Goal: Task Accomplishment & Management: Use online tool/utility

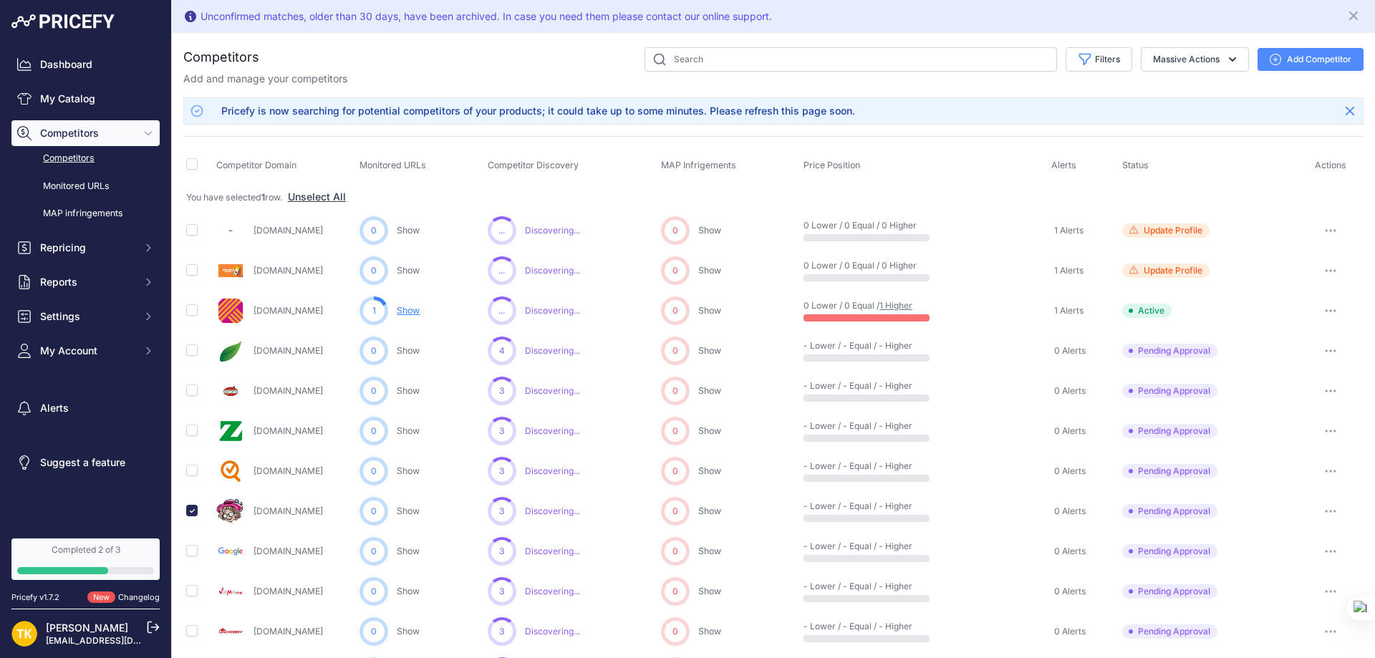
click at [896, 300] on link "1 Higher" at bounding box center [896, 305] width 33 height 11
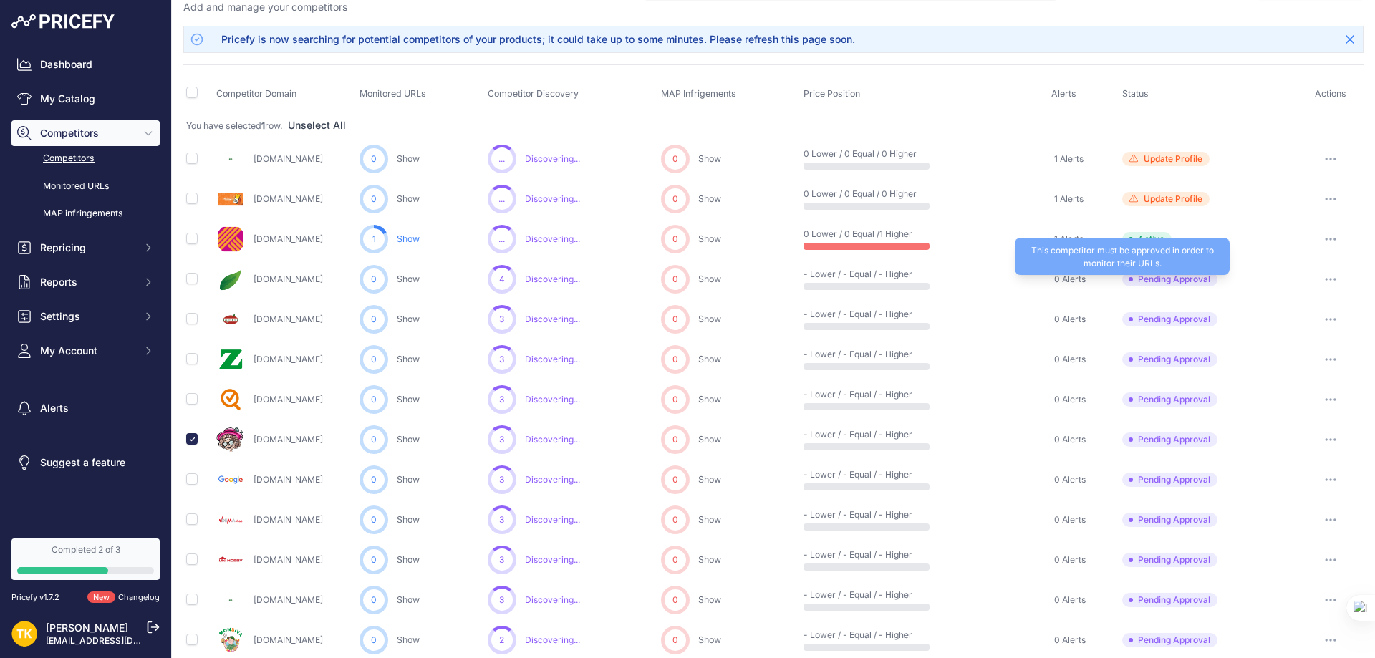
click at [1157, 280] on span "Pending Approval" at bounding box center [1169, 279] width 95 height 14
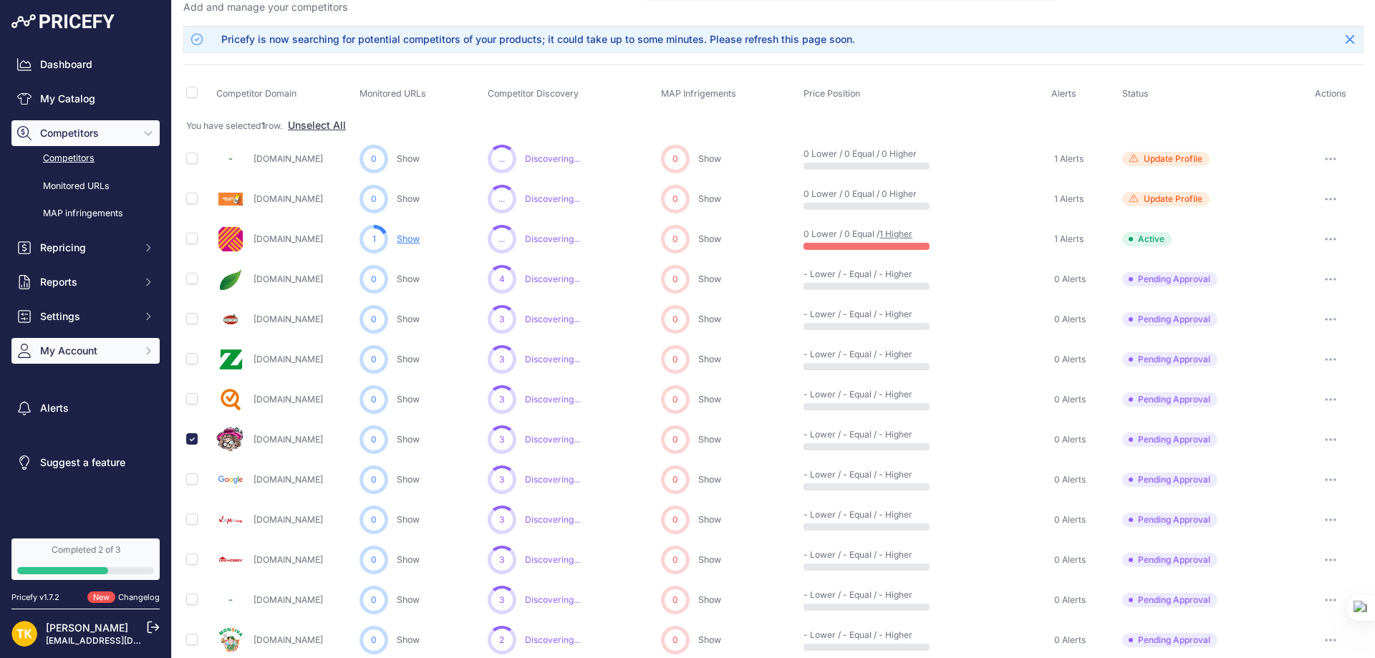
click at [108, 352] on span "My Account" at bounding box center [87, 351] width 94 height 14
click at [62, 482] on link "Billing" at bounding box center [85, 486] width 148 height 25
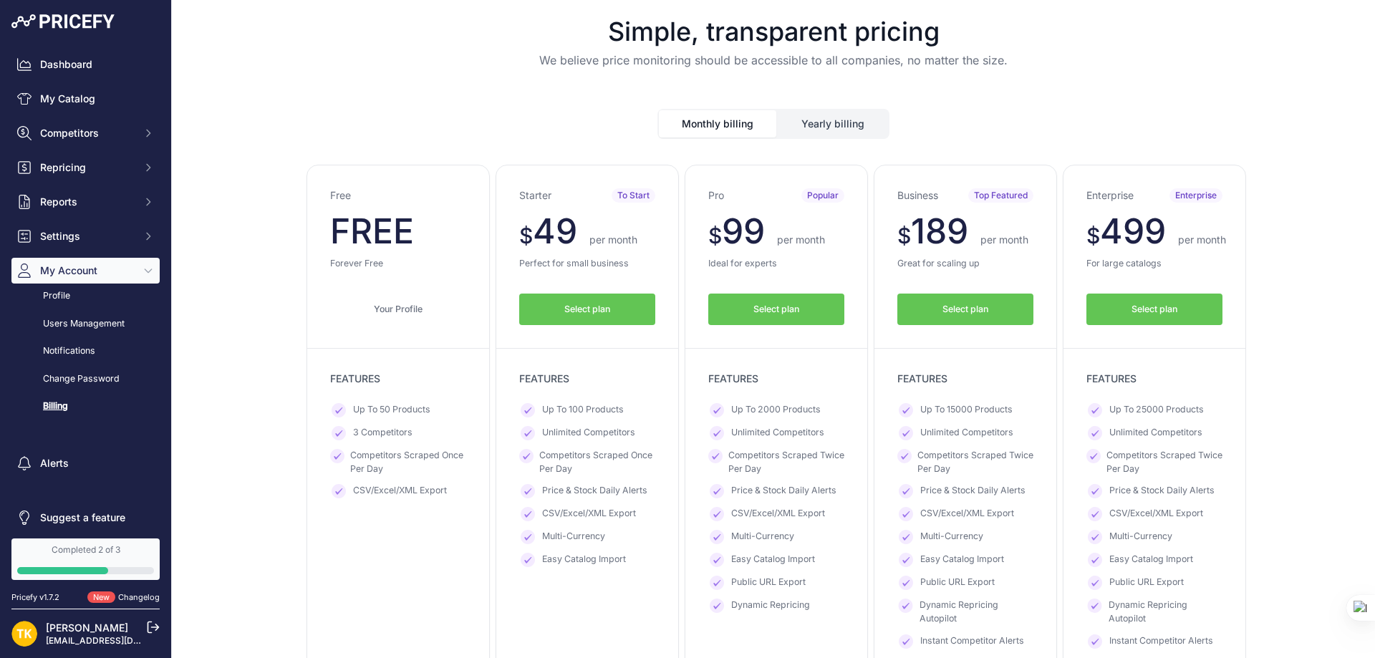
click at [830, 130] on button "Yearly billing" at bounding box center [833, 123] width 110 height 27
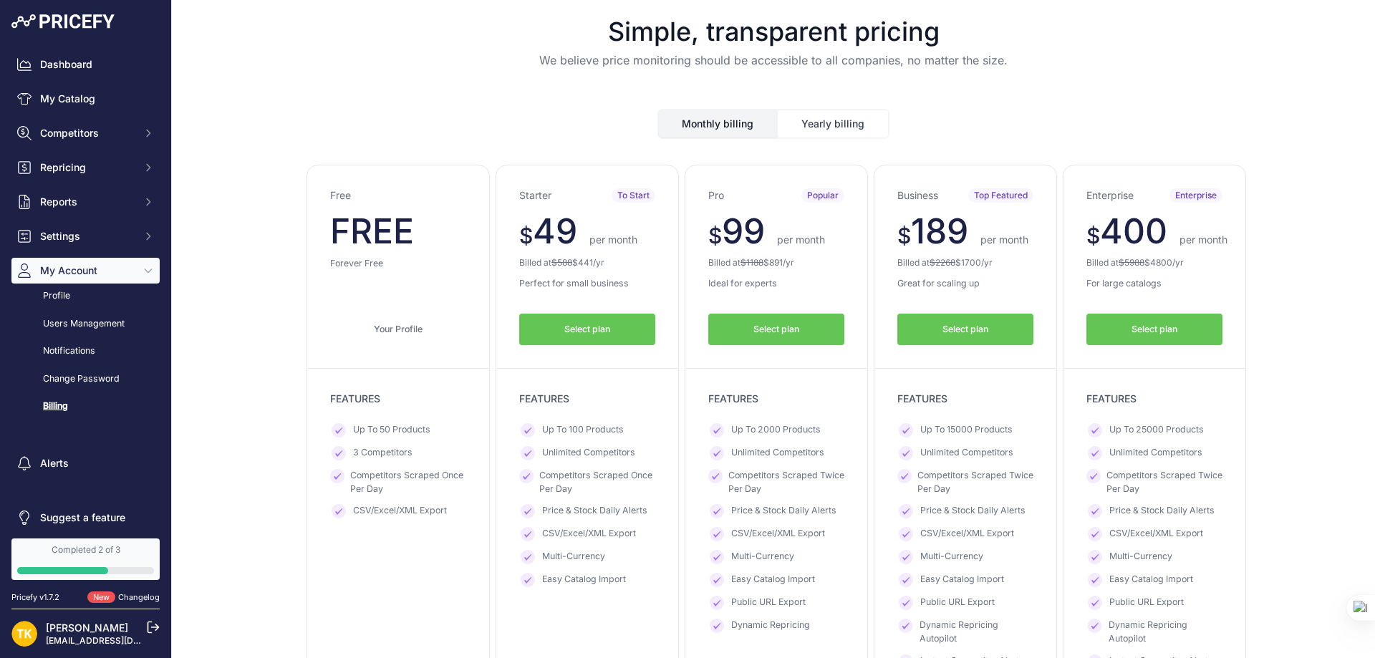
click at [718, 130] on button "Monthly billing" at bounding box center [717, 123] width 117 height 27
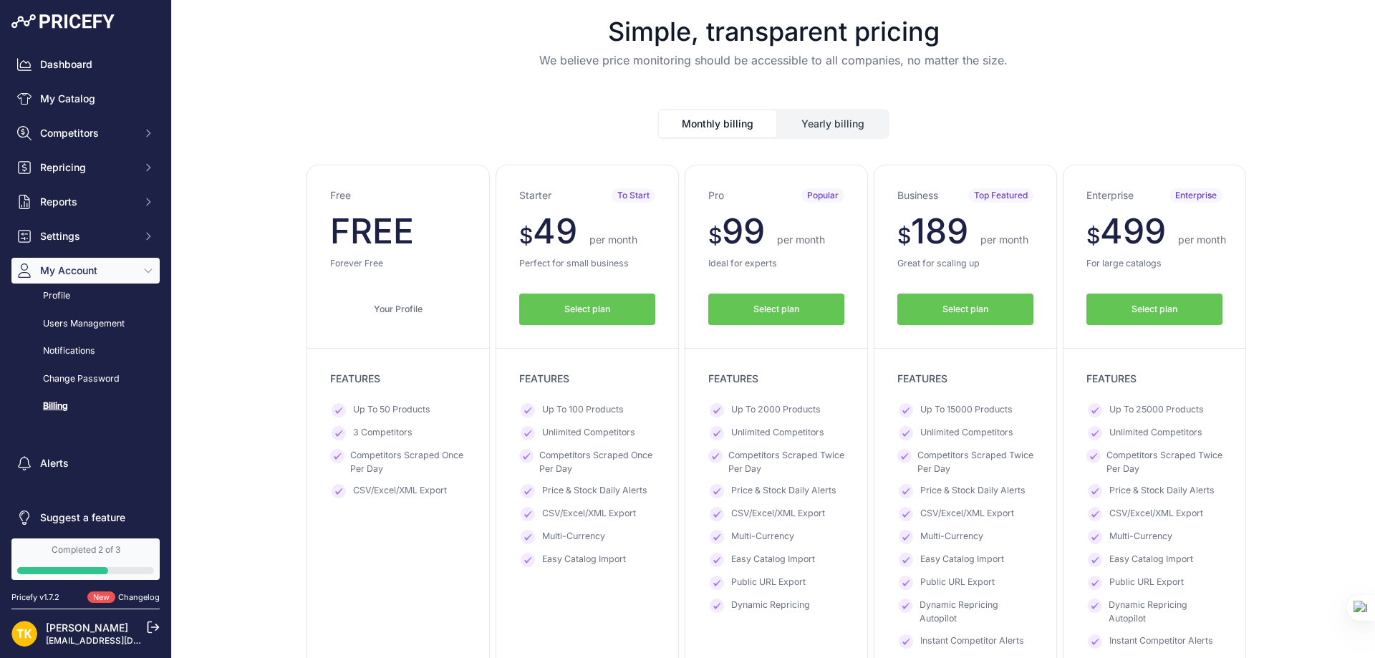
click at [816, 131] on button "Yearly billing" at bounding box center [833, 123] width 110 height 27
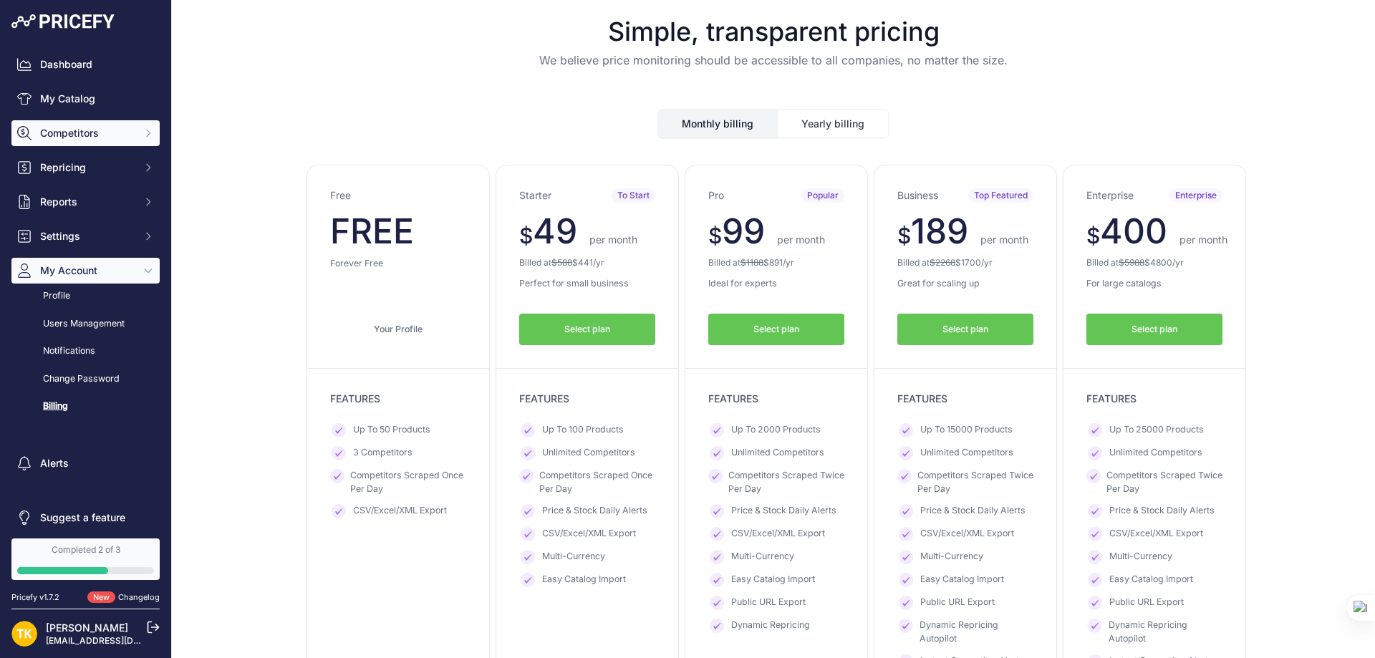
click at [89, 133] on span "Competitors" at bounding box center [87, 133] width 94 height 14
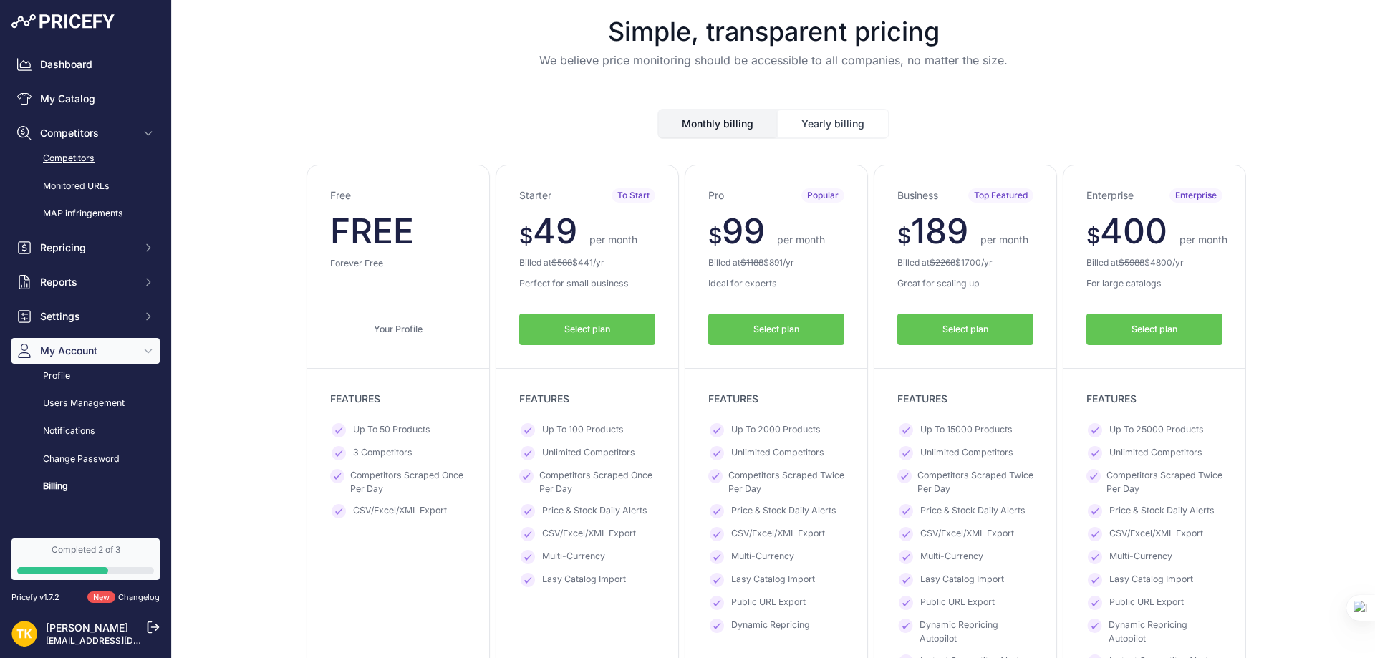
click at [84, 160] on link "Competitors" at bounding box center [85, 158] width 148 height 25
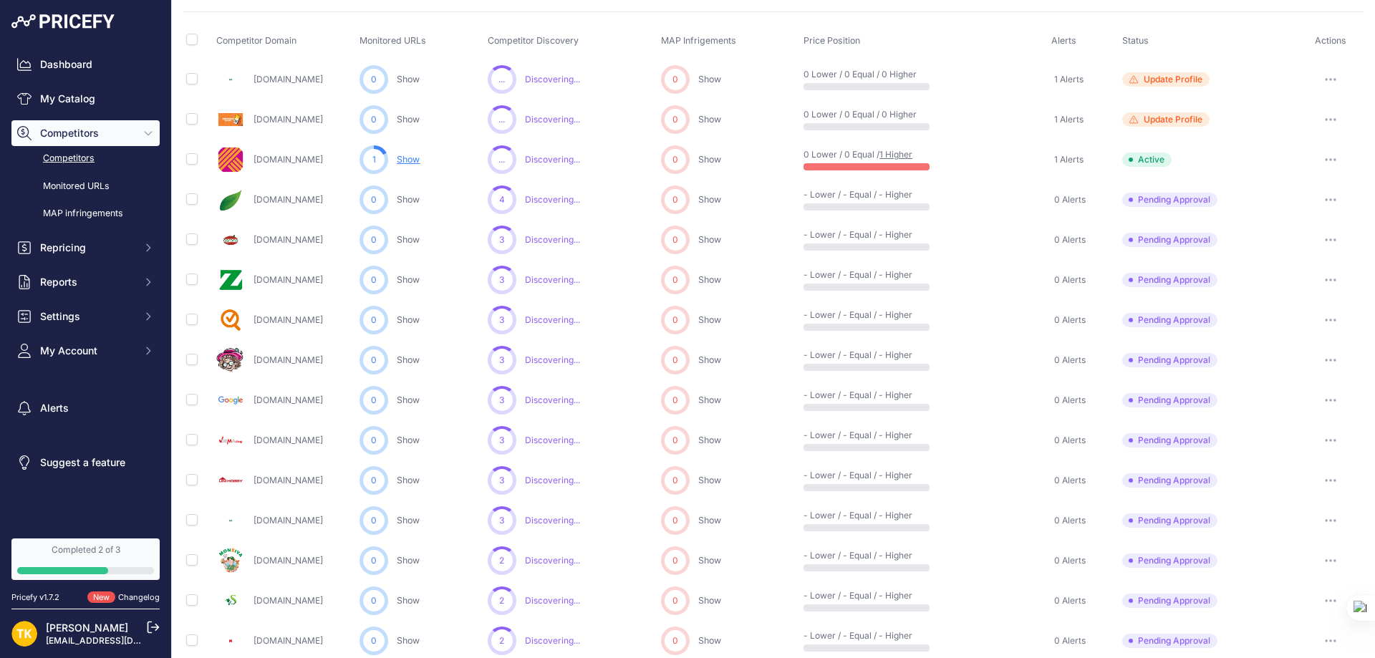
scroll to position [143, 0]
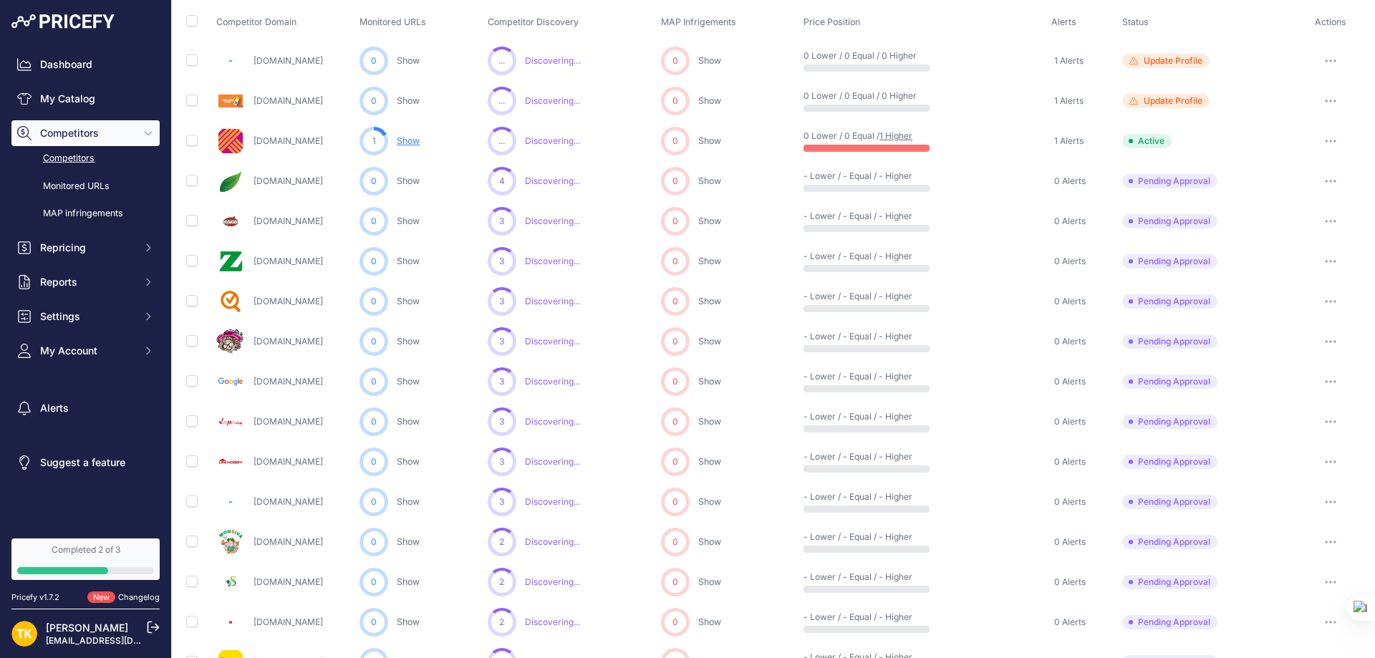
click at [1326, 218] on button "button" at bounding box center [1331, 221] width 29 height 20
click at [1284, 299] on button "Exclude Competitor" at bounding box center [1301, 297] width 117 height 23
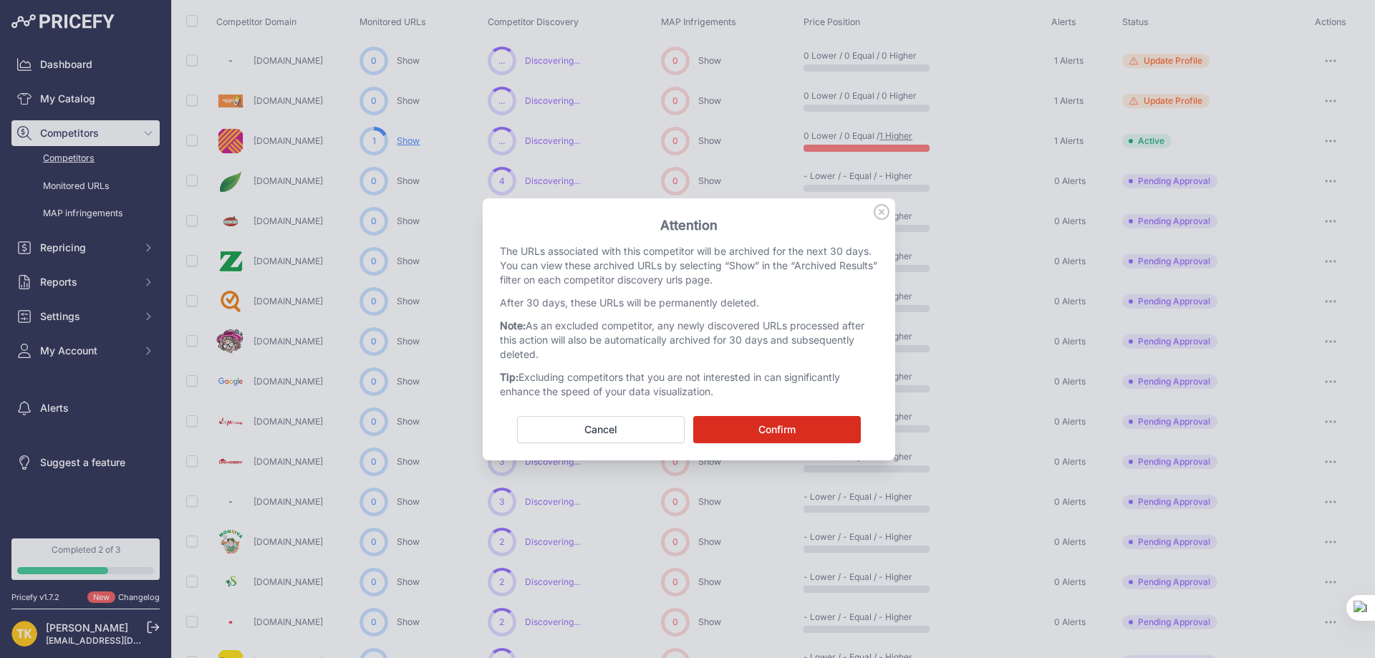
click at [746, 426] on button "Confirm" at bounding box center [777, 429] width 168 height 27
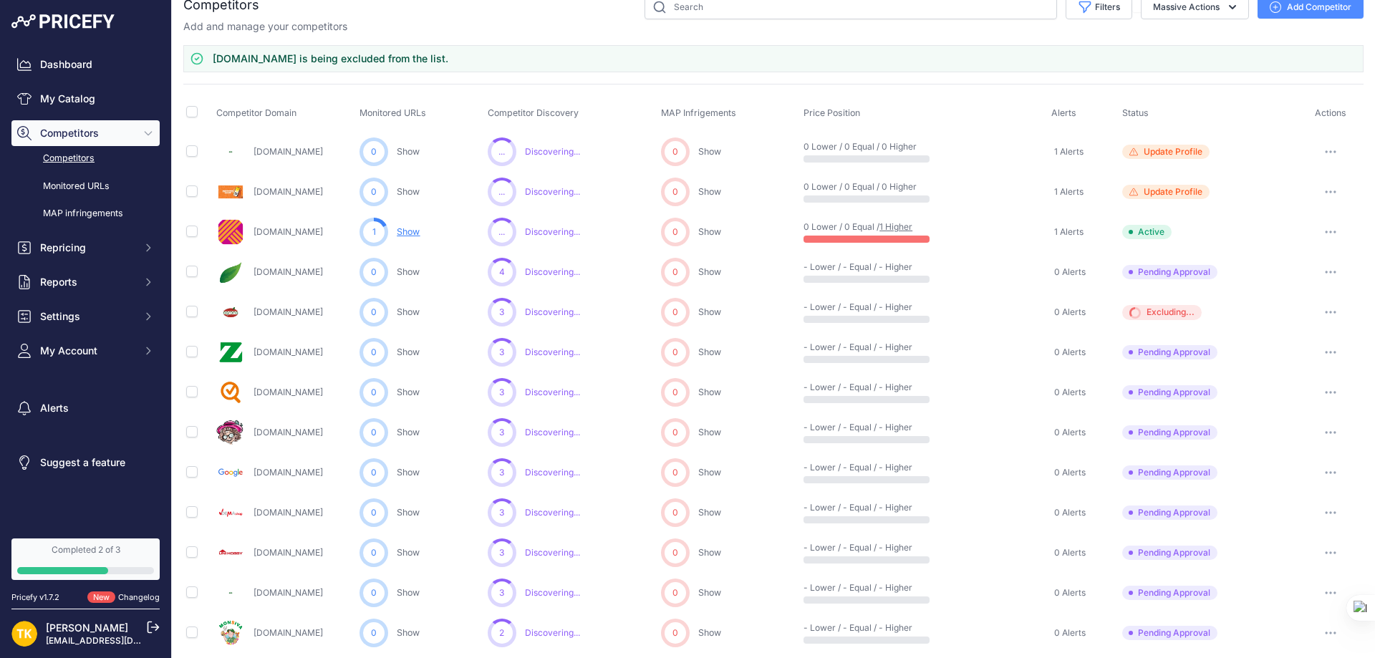
scroll to position [0, 0]
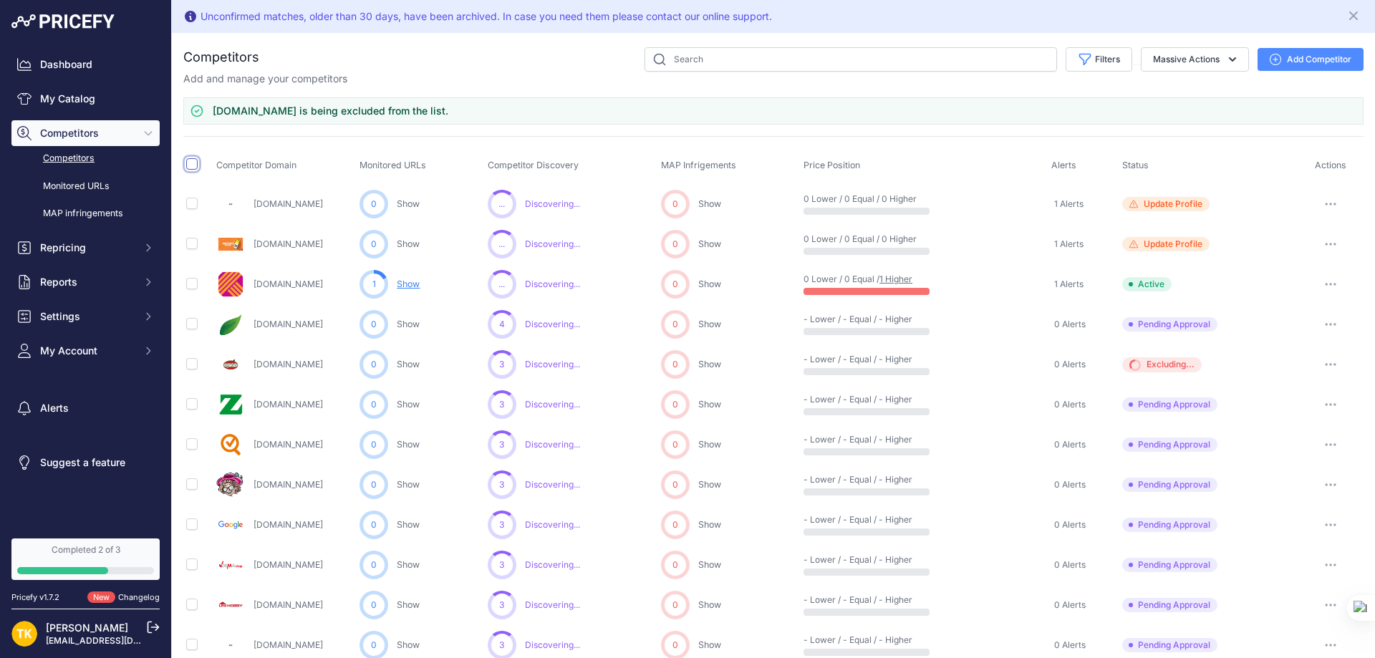
click at [196, 164] on input "checkbox" at bounding box center [191, 163] width 11 height 11
checkbox input "true"
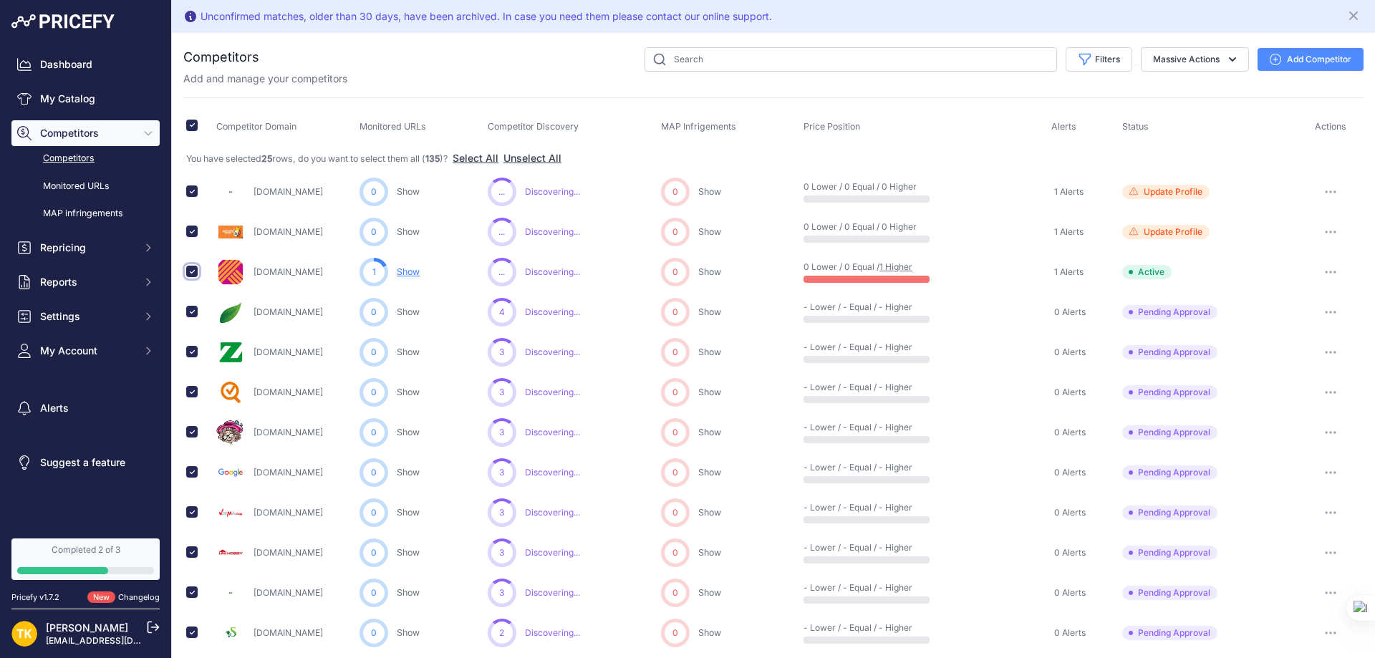
click at [189, 271] on input "checkbox" at bounding box center [191, 271] width 11 height 11
checkbox input "false"
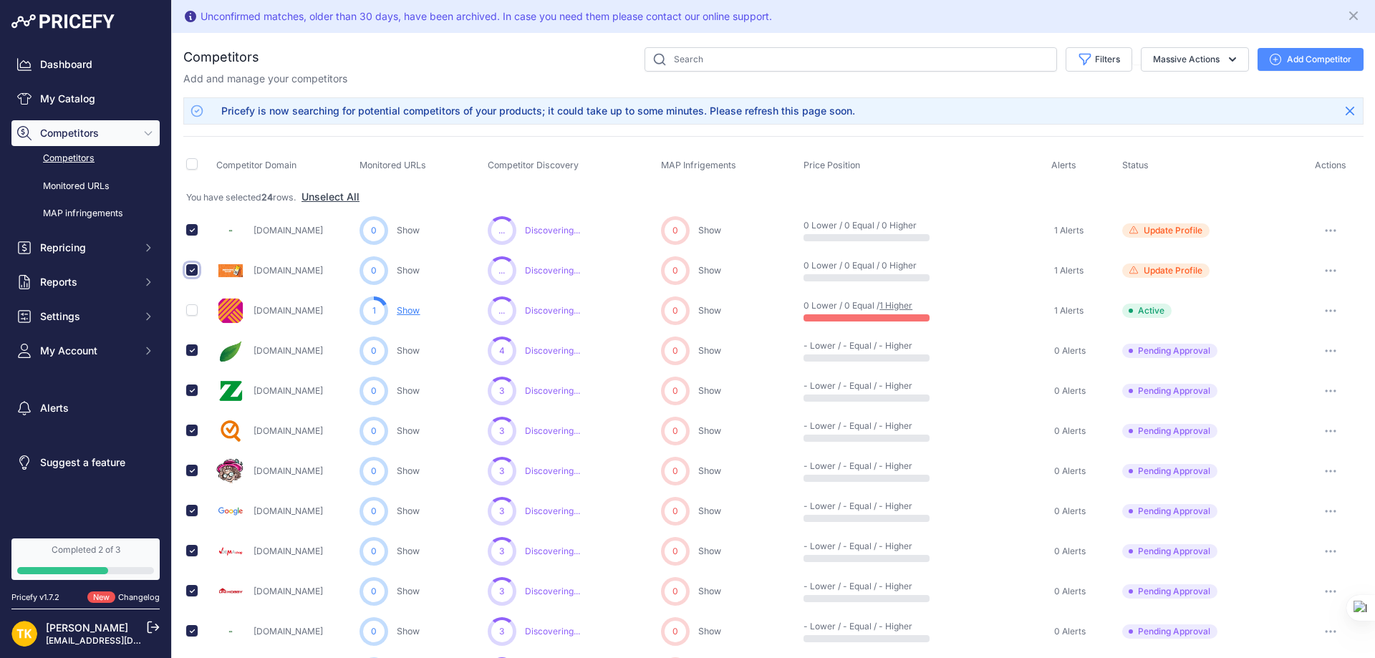
click at [191, 271] on input "checkbox" at bounding box center [191, 269] width 11 height 11
checkbox input "false"
click at [191, 230] on input "checkbox" at bounding box center [191, 229] width 11 height 11
checkbox input "false"
click at [1208, 59] on button "Massive Actions" at bounding box center [1195, 59] width 108 height 24
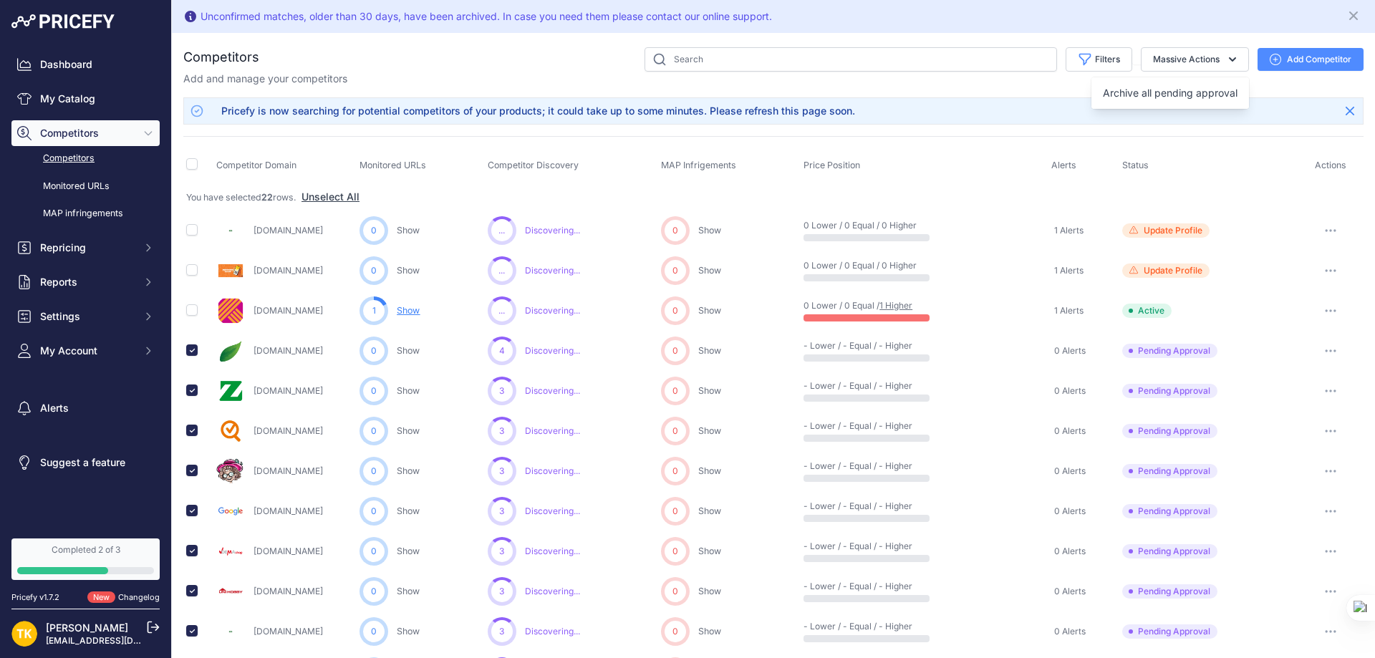
click at [1325, 392] on icon "button" at bounding box center [1330, 391] width 11 height 3
click at [1294, 463] on button "Exclude Competitor" at bounding box center [1301, 467] width 117 height 23
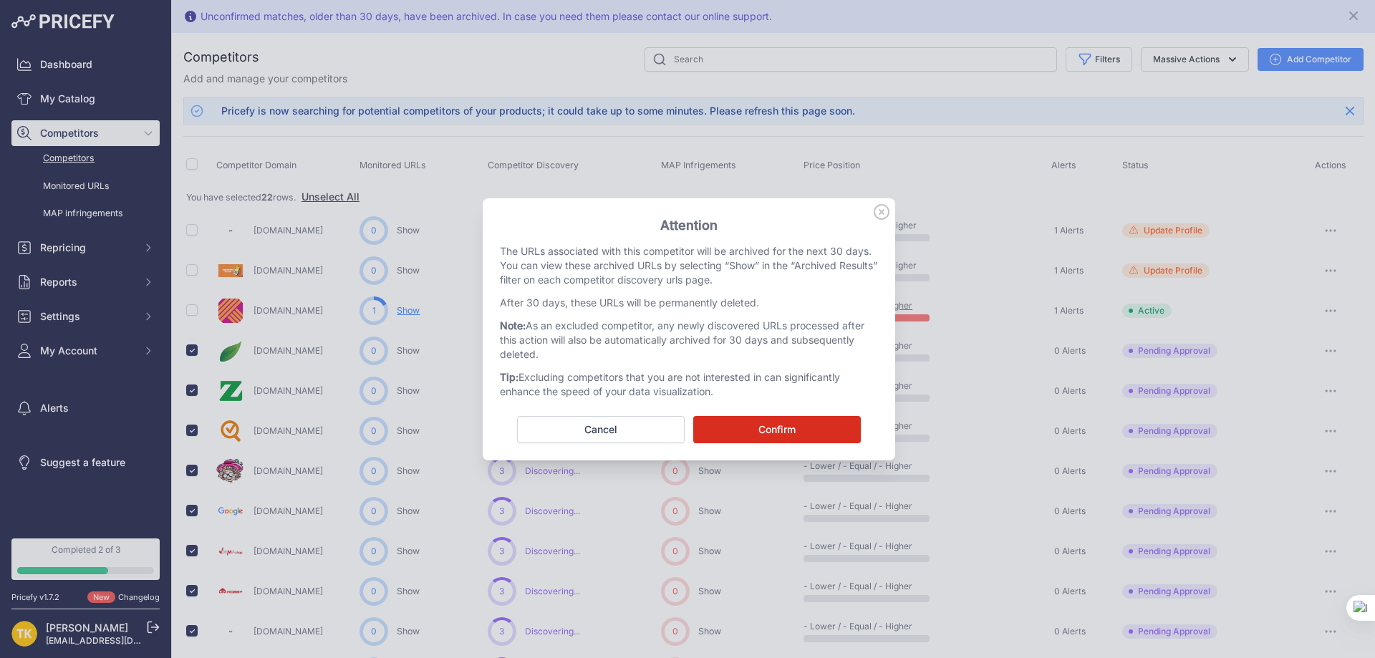
click at [757, 425] on button "Confirm" at bounding box center [777, 429] width 168 height 27
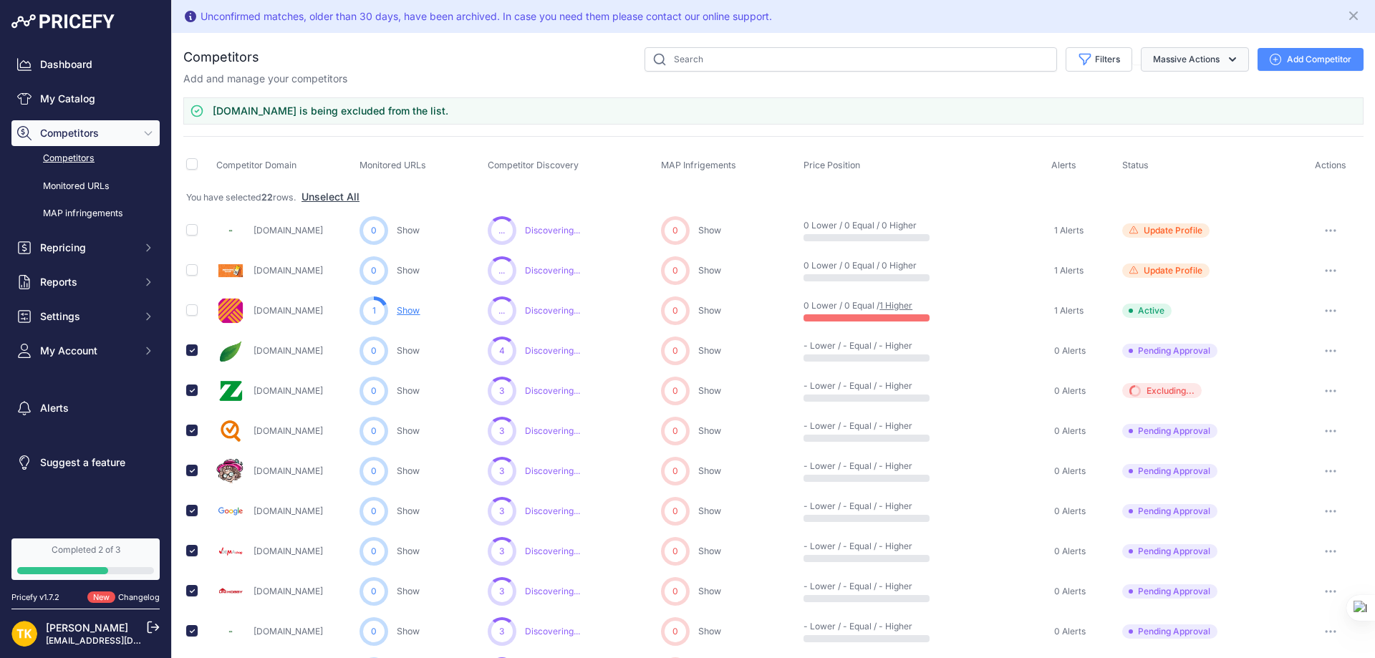
click at [1226, 62] on icon "button" at bounding box center [1233, 59] width 14 height 14
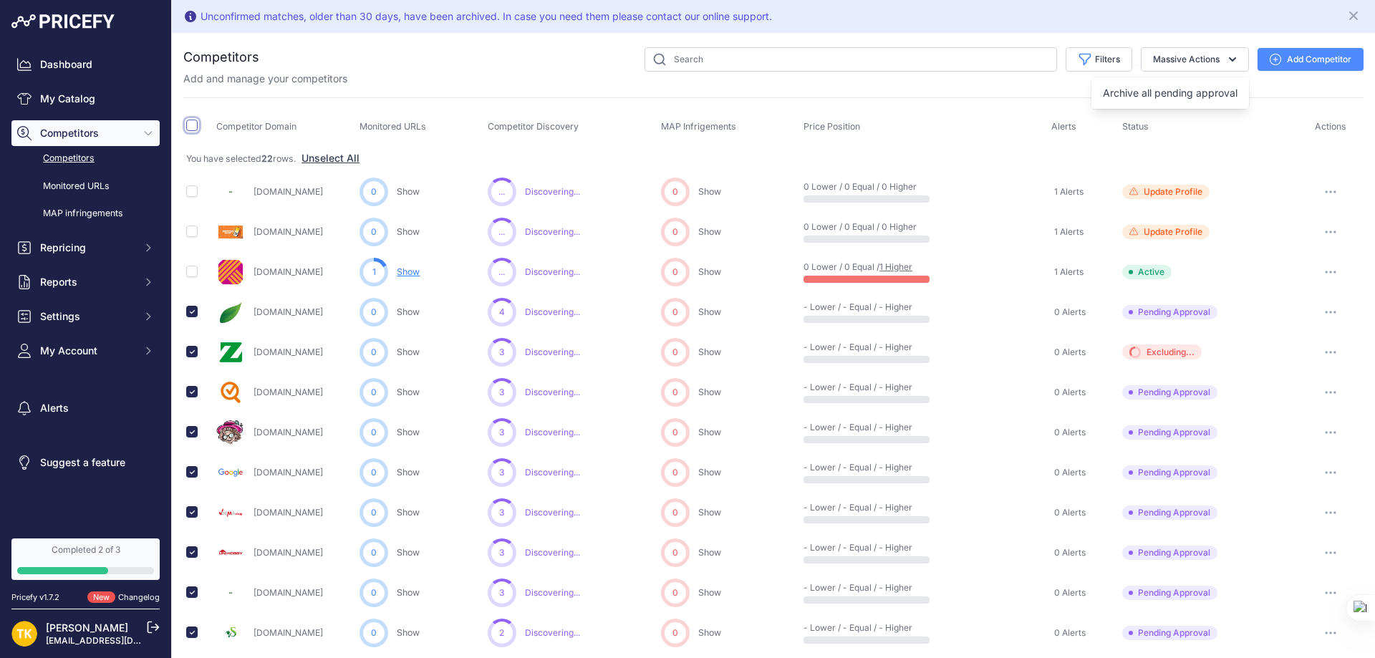
click at [191, 125] on input "checkbox" at bounding box center [191, 125] width 11 height 11
checkbox input "true"
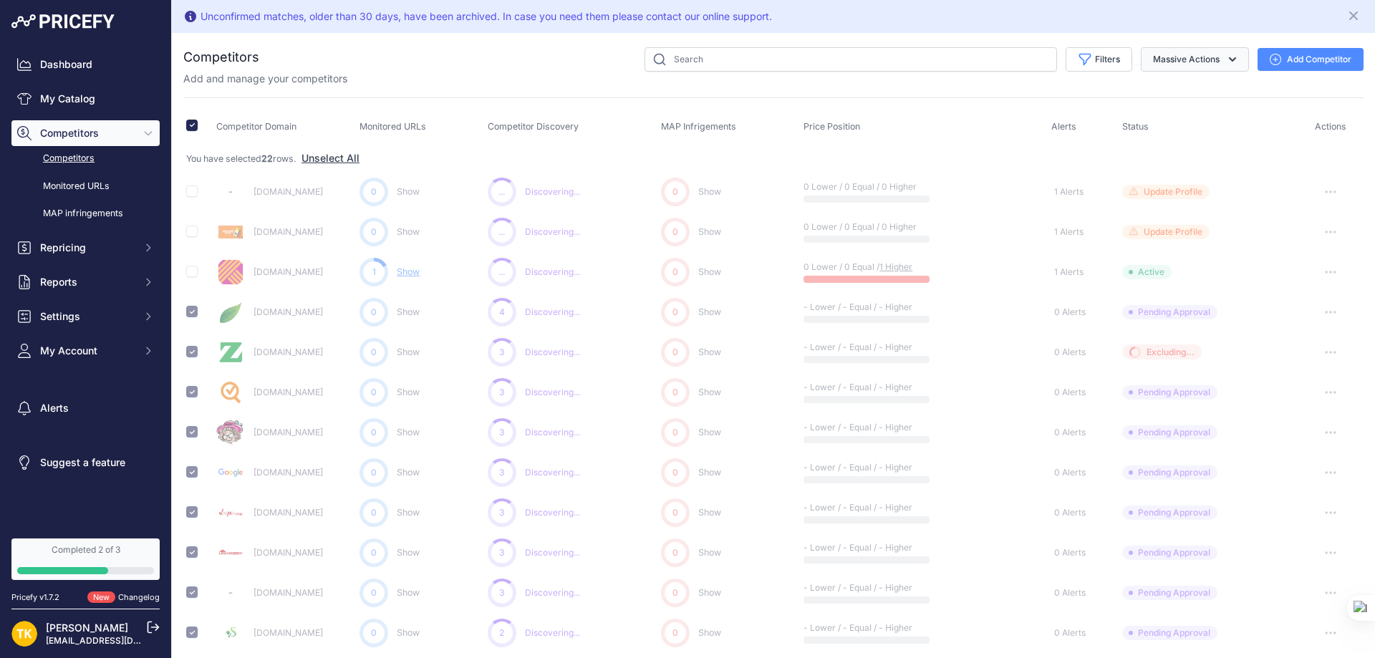
click at [1211, 54] on button "Massive Actions" at bounding box center [1195, 59] width 108 height 24
click at [1177, 91] on span "Archive all pending approval" at bounding box center [1170, 93] width 135 height 12
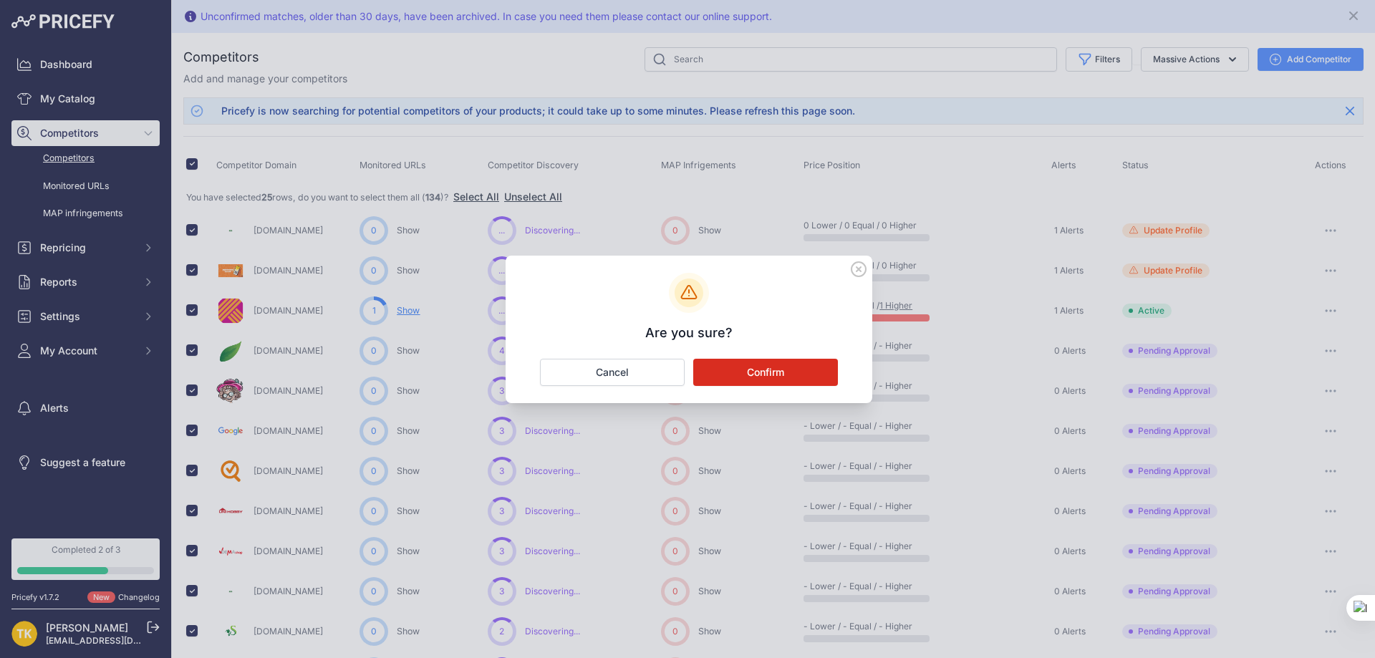
click at [736, 369] on button "Confirm" at bounding box center [765, 372] width 145 height 27
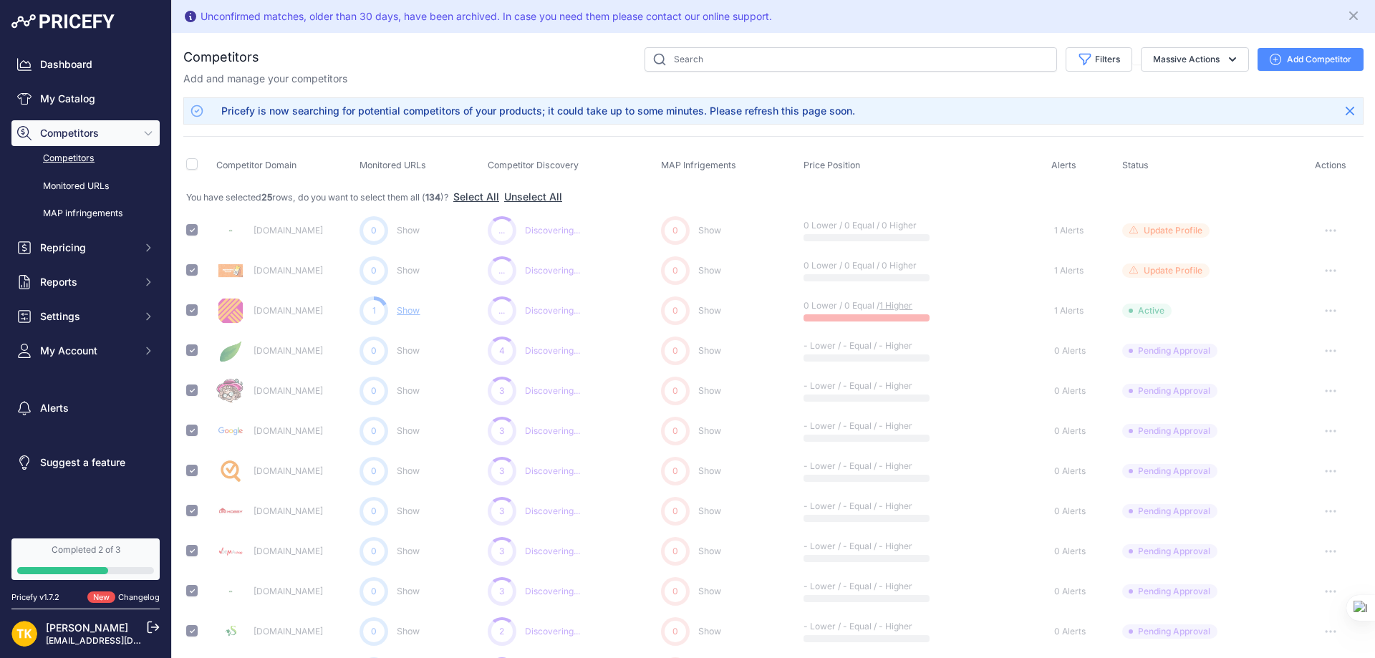
checkbox input "false"
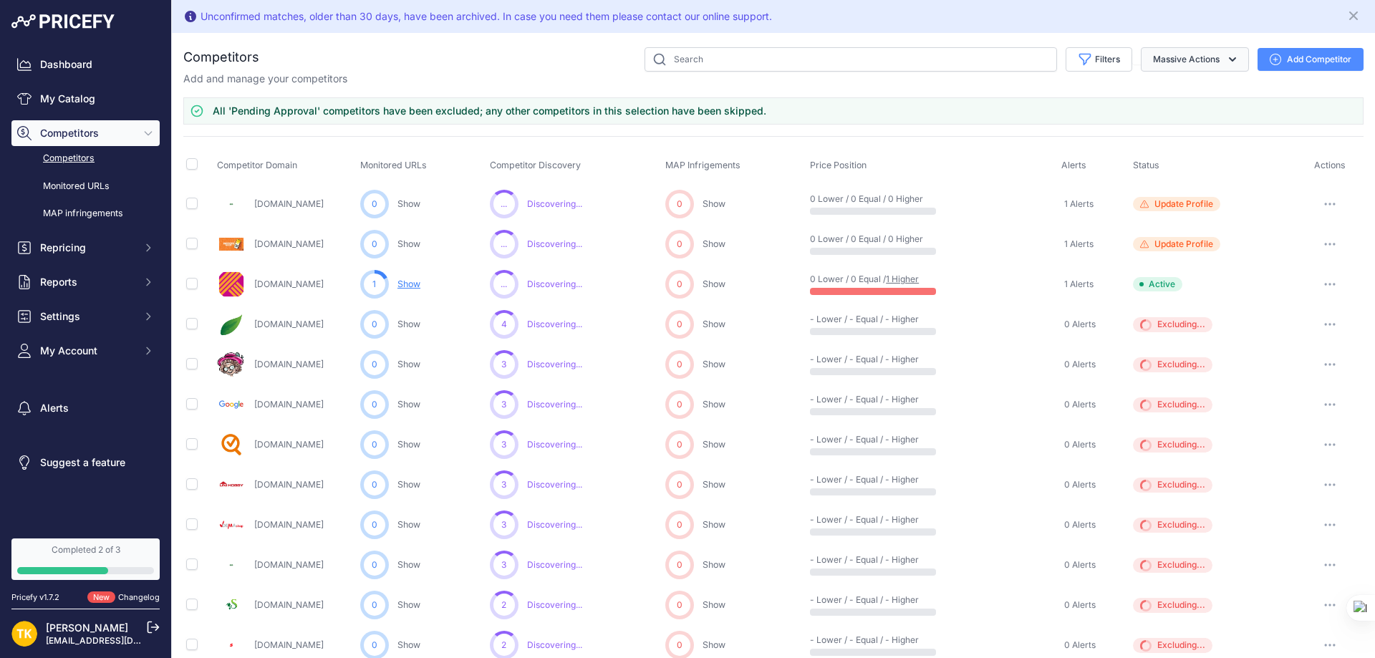
click at [1206, 56] on button "Massive Actions" at bounding box center [1195, 59] width 108 height 24
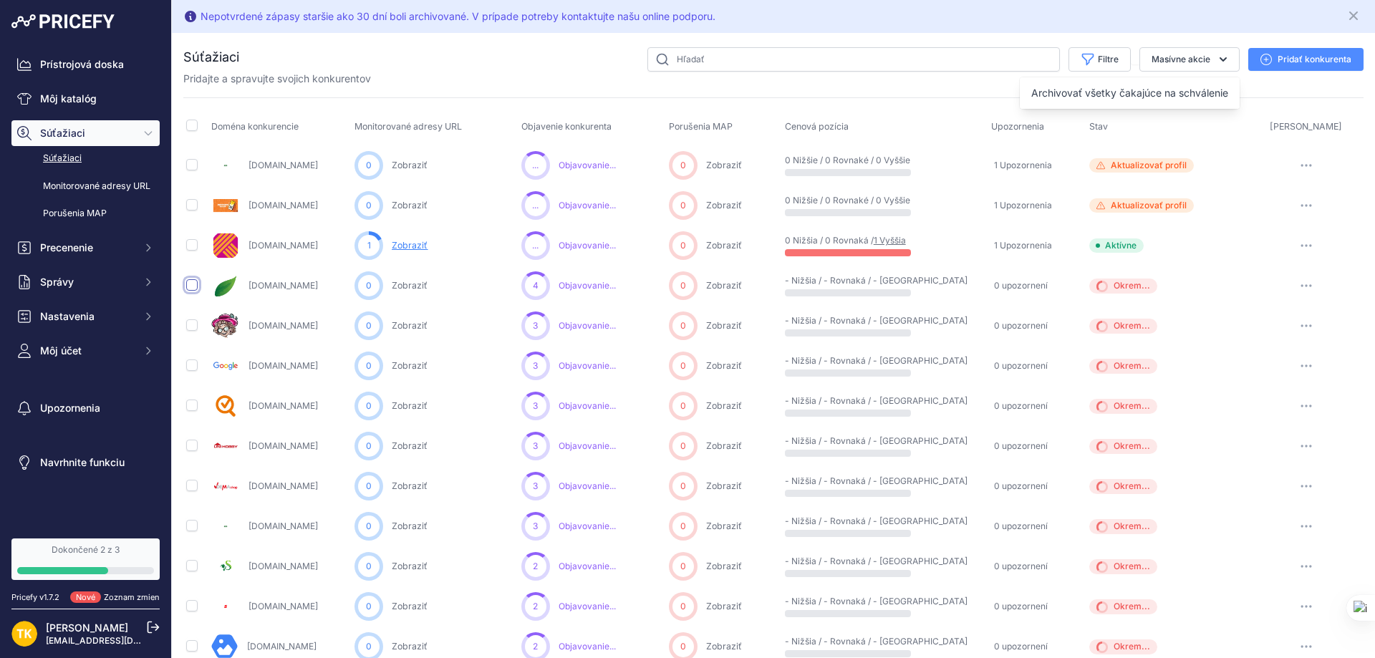
click at [193, 288] on input "checkbox" at bounding box center [191, 284] width 11 height 11
checkbox input "true"
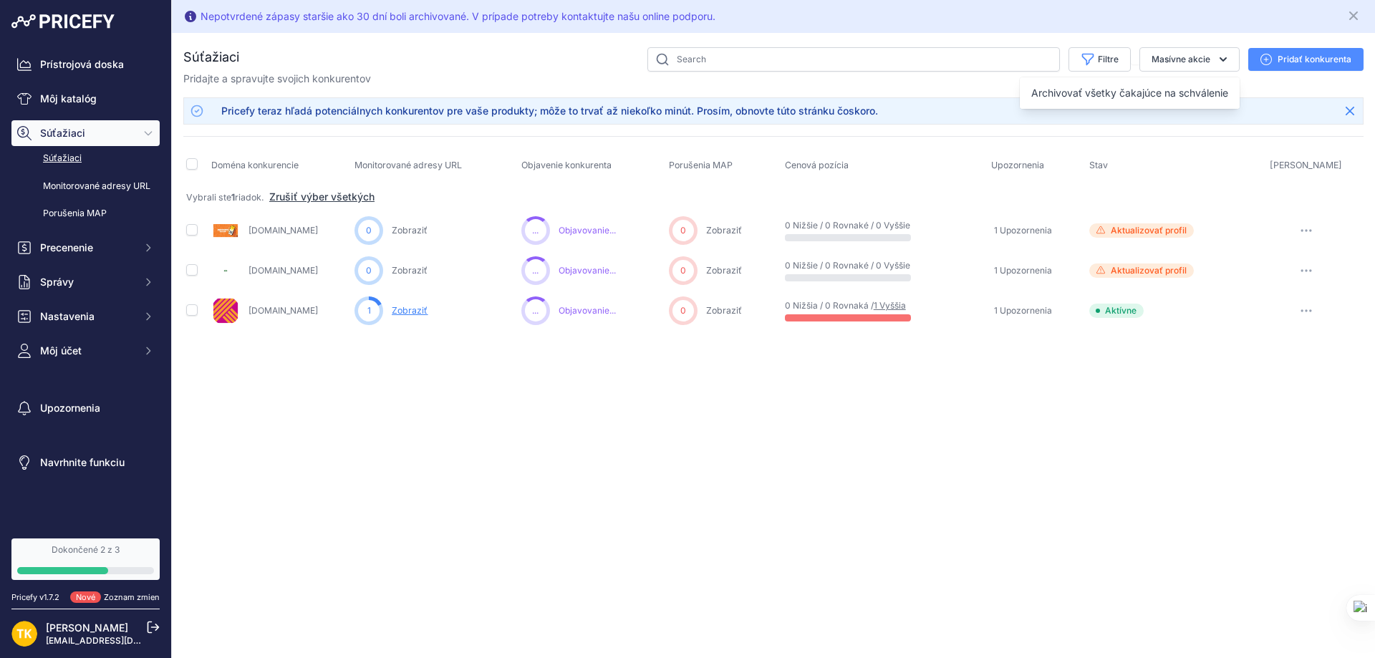
click at [410, 412] on div "Nepotvrdené zápasy staršie ako 30 dní boli archivované. V prípade potreby konta…" at bounding box center [773, 329] width 1203 height 658
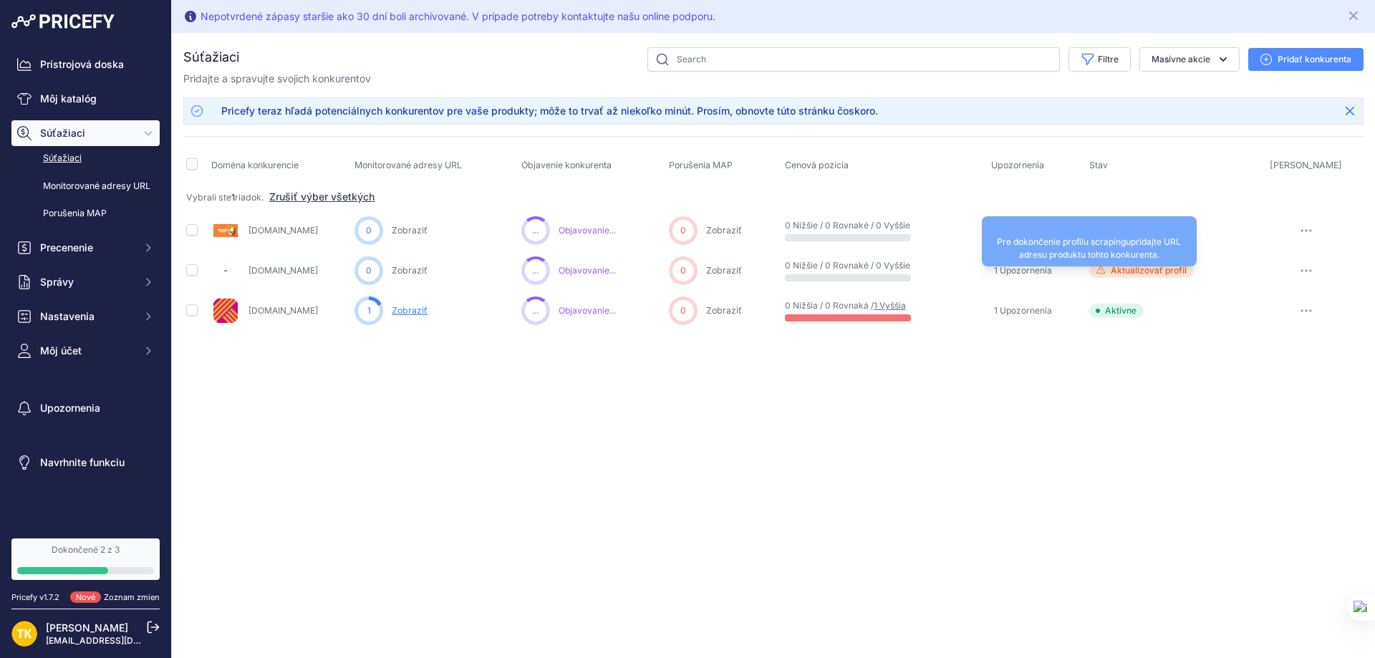
click at [1187, 267] on font "Aktualizovať profil" at bounding box center [1149, 270] width 76 height 11
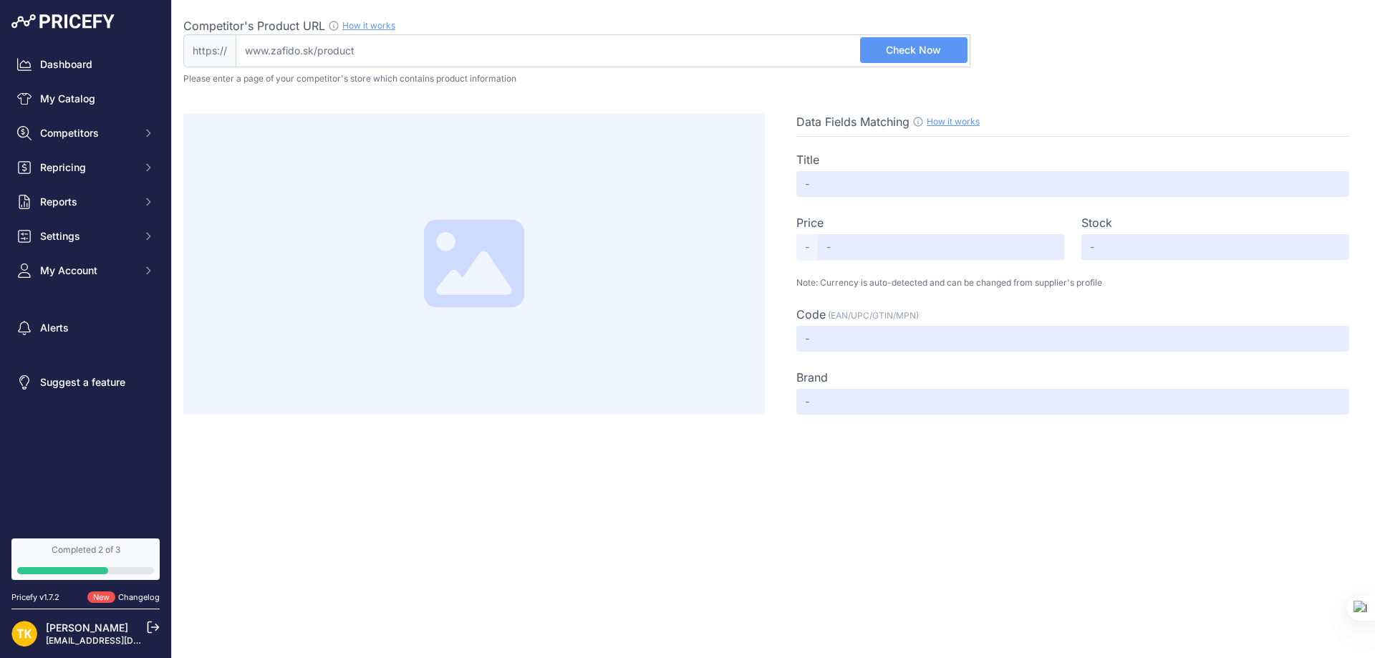
click at [645, 54] on input "Competitor's Product URL How it works In order to create your competitor's extr…" at bounding box center [603, 50] width 735 height 33
paste input "[URL][DOMAIN_NAME]"
type input "[DOMAIN_NAME][URL]"
click at [911, 38] on button "Check Now" at bounding box center [913, 50] width 107 height 26
type input "AGRO Piesok pre detské ihriská 25 kg"
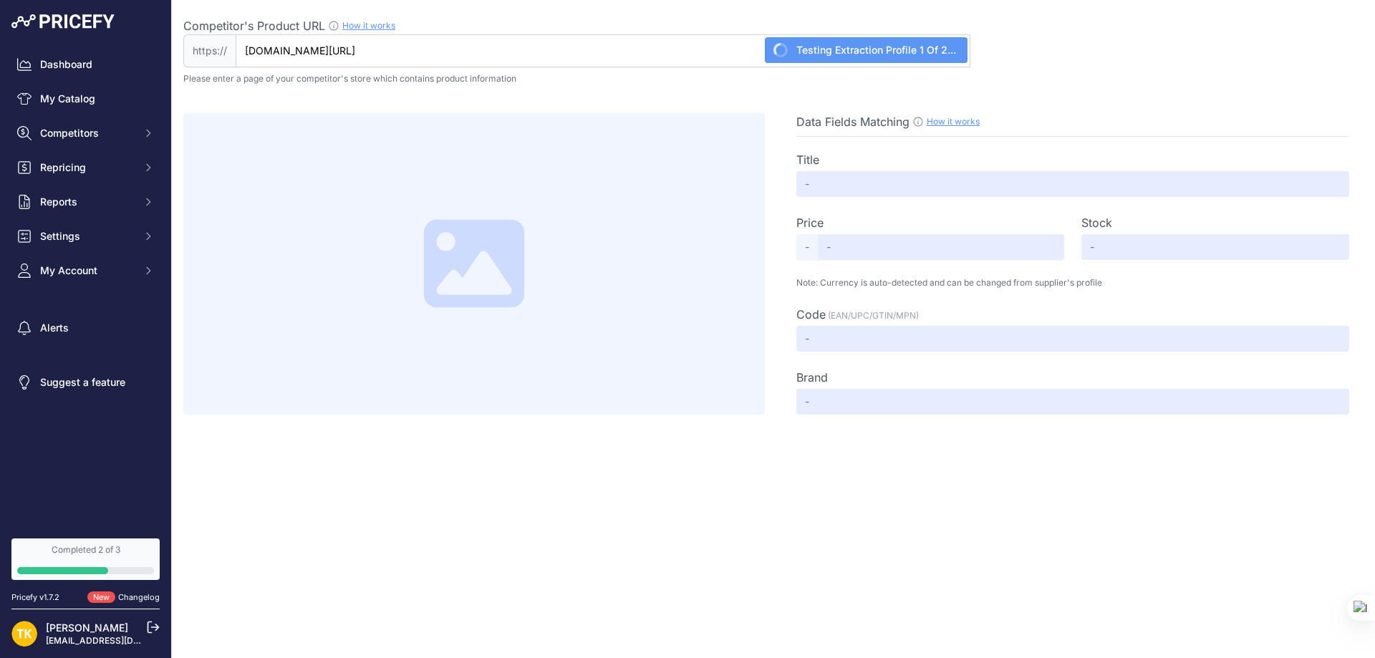
type input "4.69"
type input "Available"
type input "8592542012129"
type input "AGRO CS"
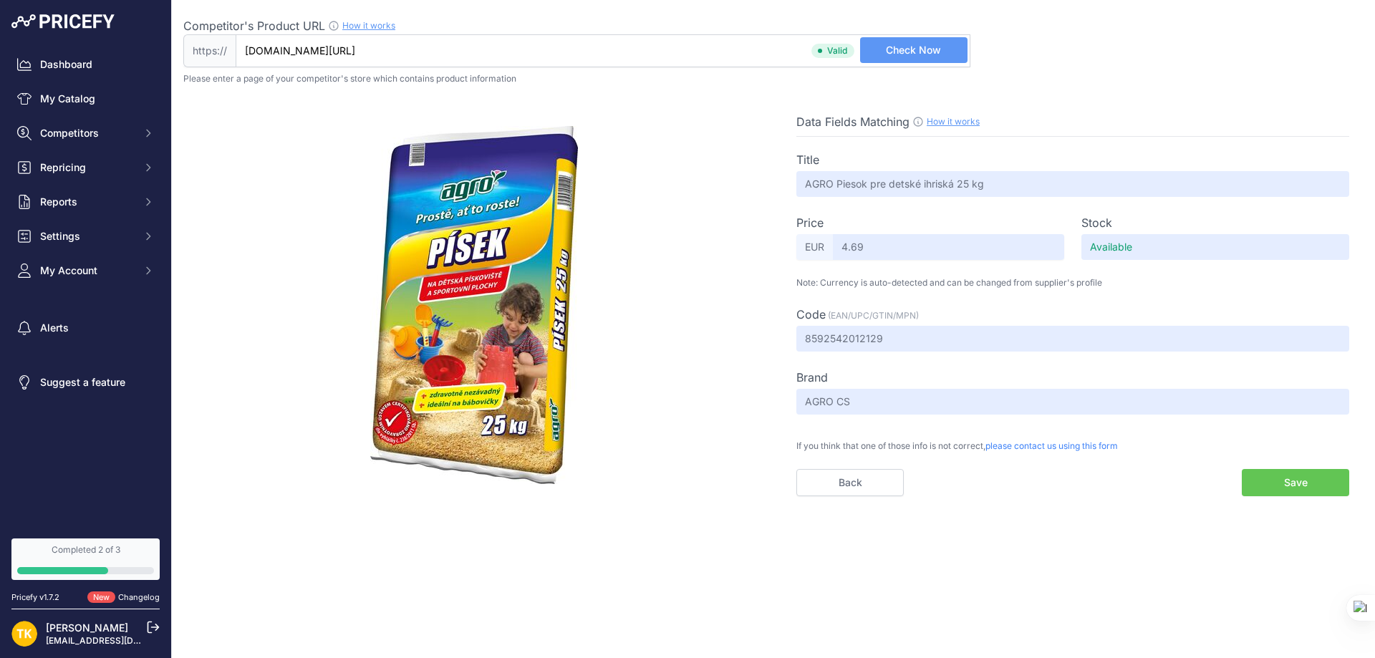
click at [1295, 489] on button "Save" at bounding box center [1295, 482] width 107 height 27
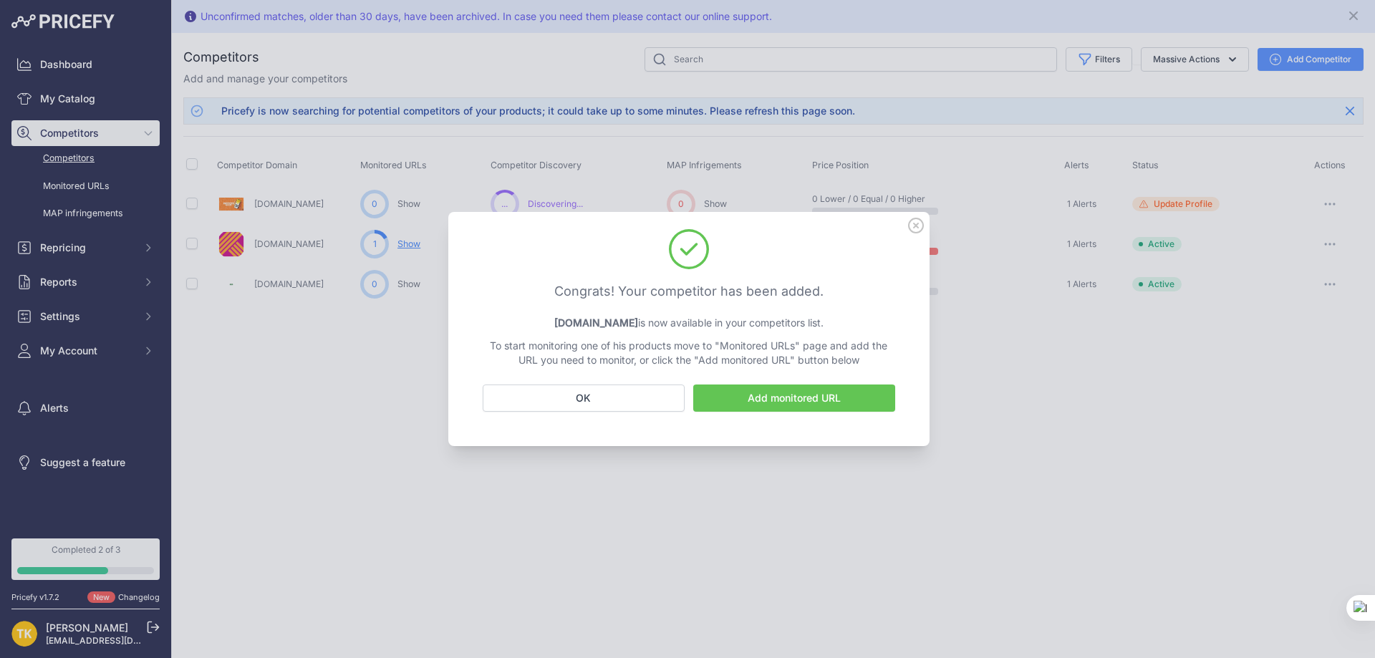
click at [916, 226] on icon at bounding box center [916, 225] width 14 height 14
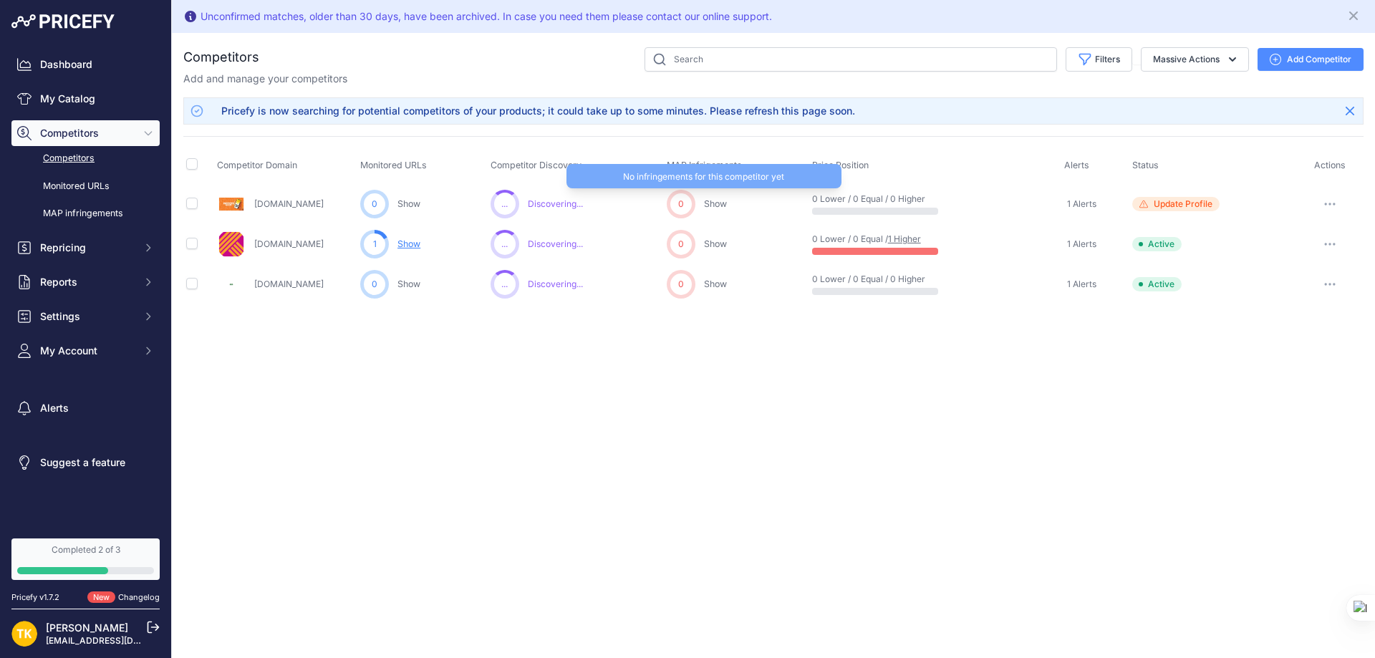
click at [722, 206] on link "Show" at bounding box center [715, 203] width 23 height 11
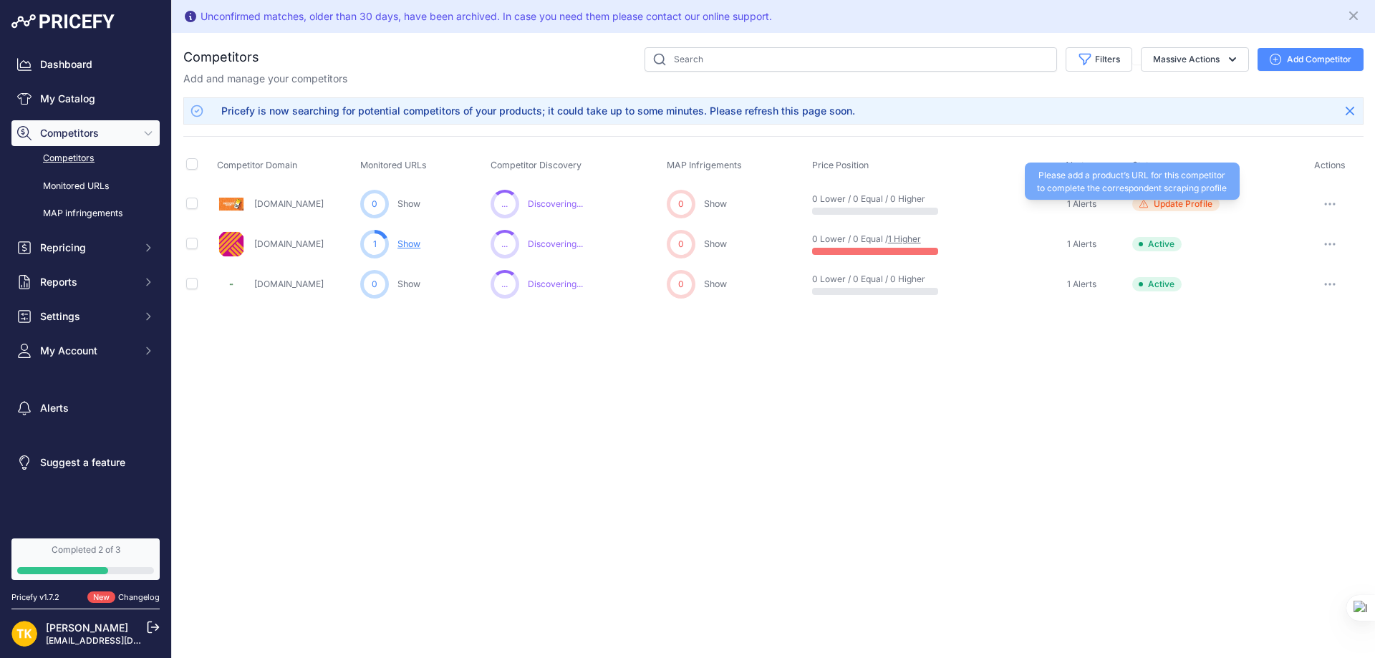
click at [1168, 205] on span "Update Profile" at bounding box center [1183, 203] width 59 height 11
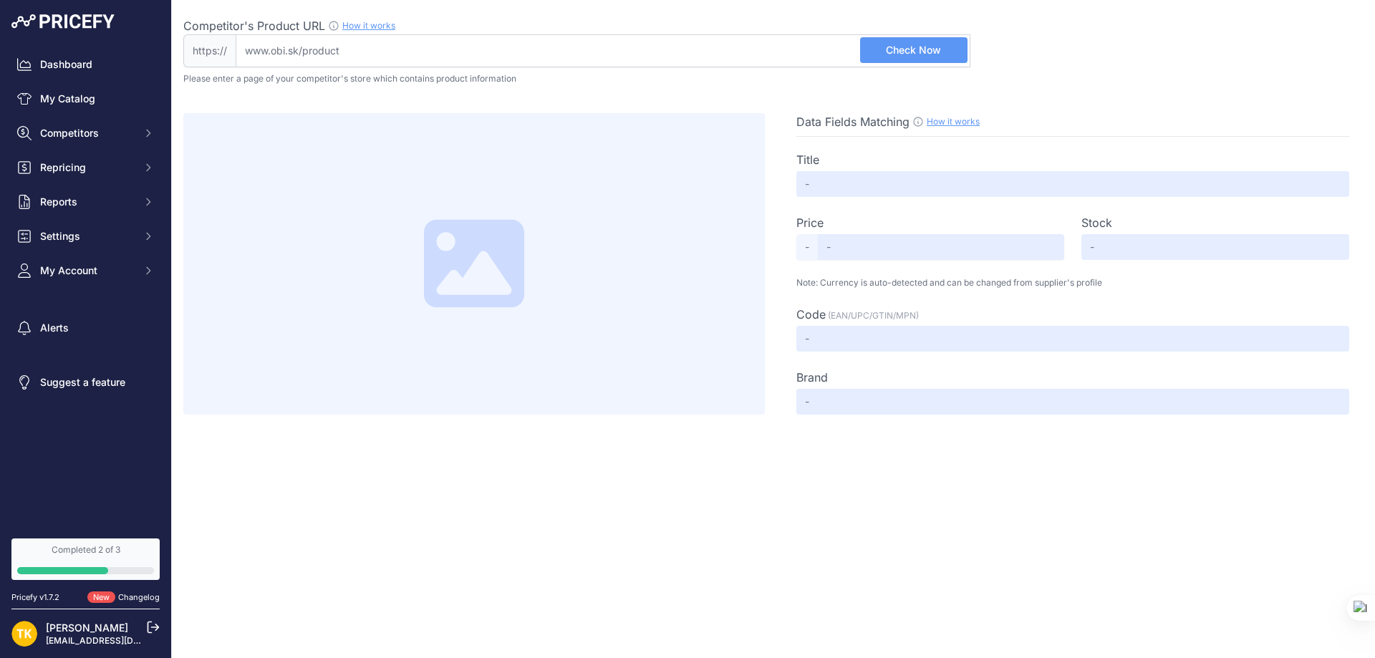
click at [744, 43] on input "Competitor's Product URL How it works In order to create your competitor's extr…" at bounding box center [603, 50] width 735 height 33
paste input "[URL][DOMAIN_NAME]"
type input "www.obi.sk/dekoracne-kamene-a-strky/agro-piesok-na-detske-pieskoviska-25-kg/p/2…"
click at [923, 56] on span "Check Now" at bounding box center [913, 50] width 55 height 14
type input "Not Found"
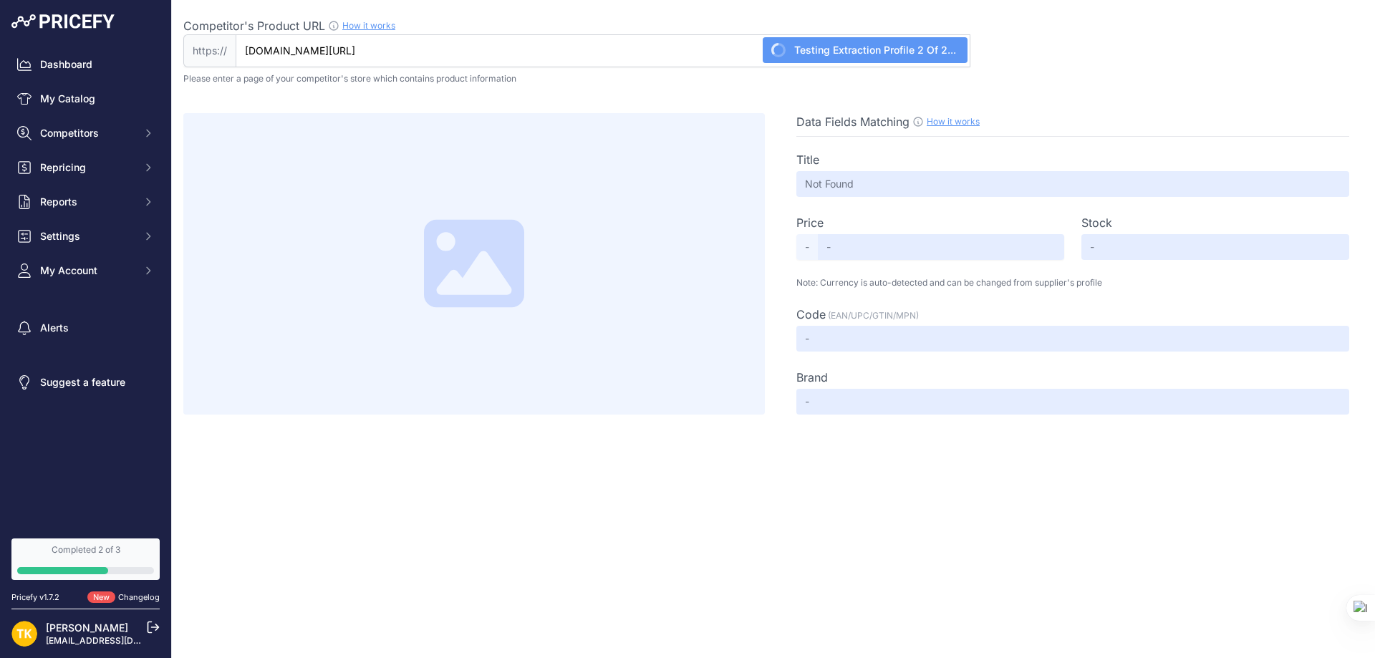
type input "Not Found"
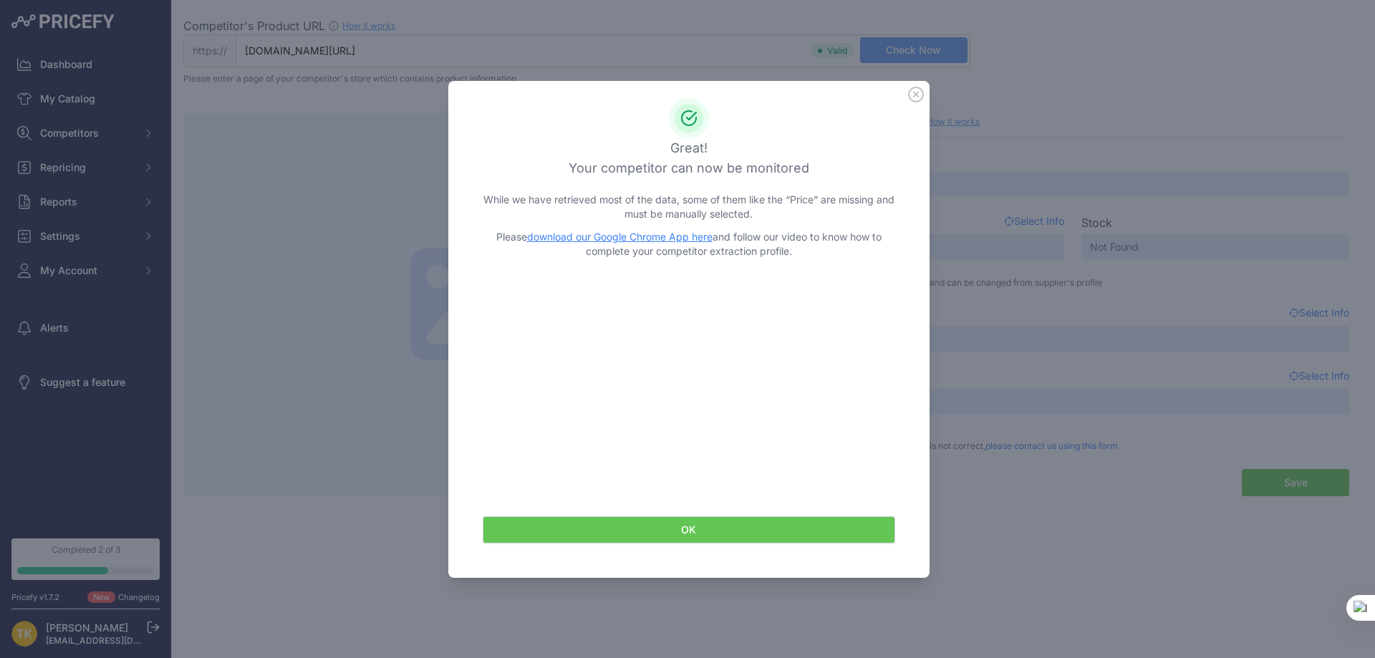
click at [917, 90] on icon at bounding box center [916, 95] width 16 height 16
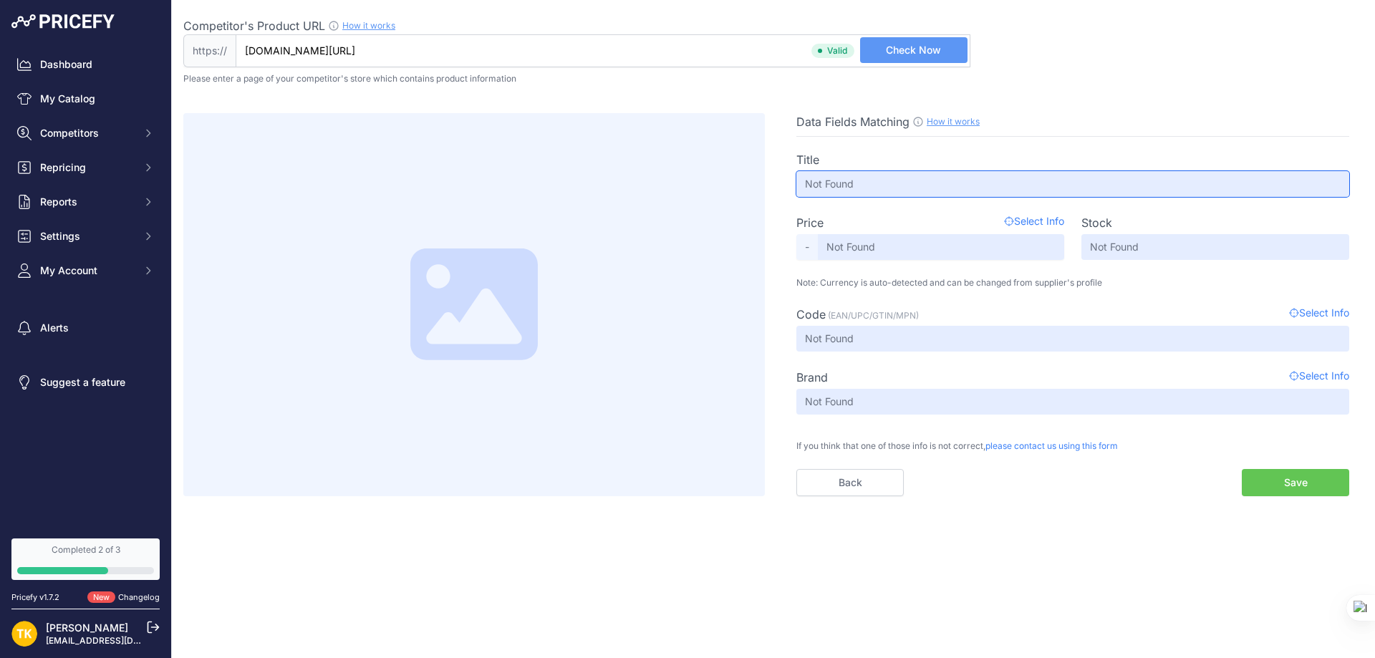
click at [887, 187] on input "Not Found" at bounding box center [1072, 184] width 553 height 26
click at [890, 178] on input "Not Found" at bounding box center [1072, 184] width 553 height 26
click at [1275, 486] on button "Save" at bounding box center [1295, 482] width 107 height 27
click at [828, 476] on link "Back" at bounding box center [849, 482] width 107 height 27
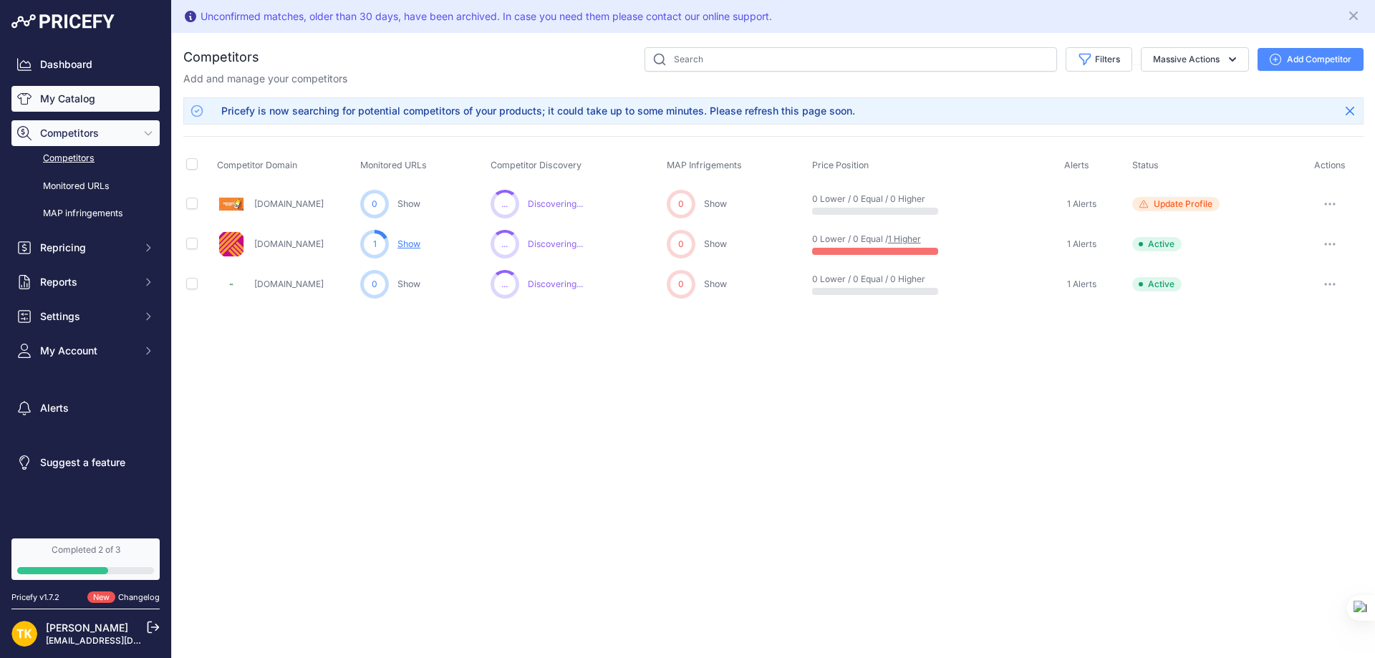
click at [62, 96] on link "My Catalog" at bounding box center [85, 99] width 148 height 26
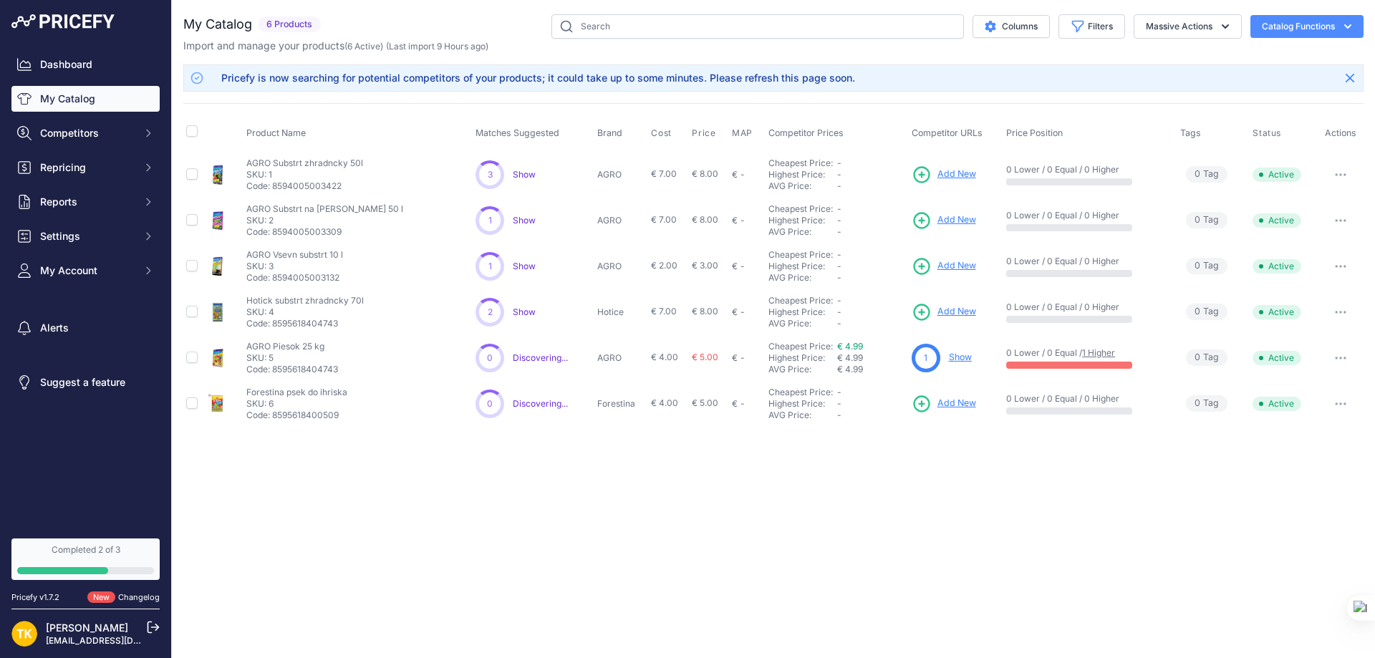
click at [520, 169] on span "Show" at bounding box center [524, 174] width 23 height 11
click at [529, 266] on span "Show" at bounding box center [524, 266] width 23 height 11
click at [924, 361] on span "1" at bounding box center [926, 358] width 4 height 13
click at [956, 354] on link "Show" at bounding box center [960, 357] width 23 height 11
click at [958, 357] on link "Show" at bounding box center [960, 357] width 23 height 11
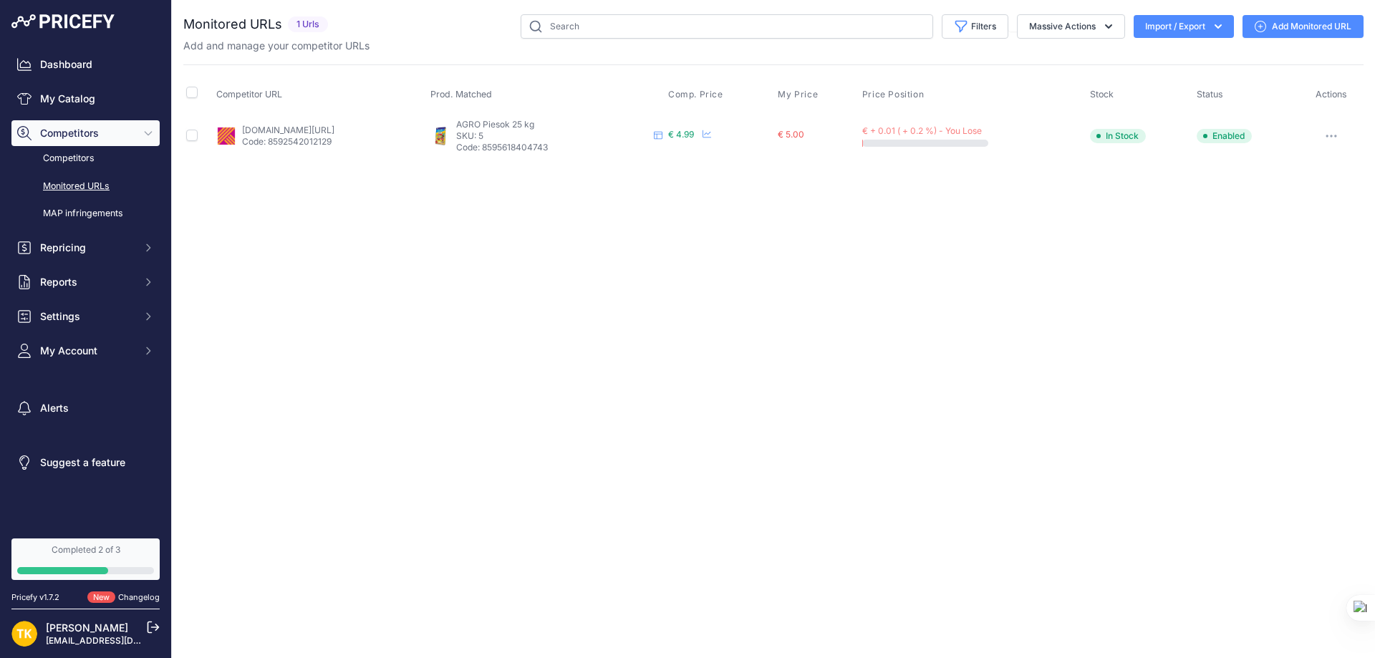
click at [1272, 27] on link "Add Monitored URL" at bounding box center [1303, 26] width 121 height 23
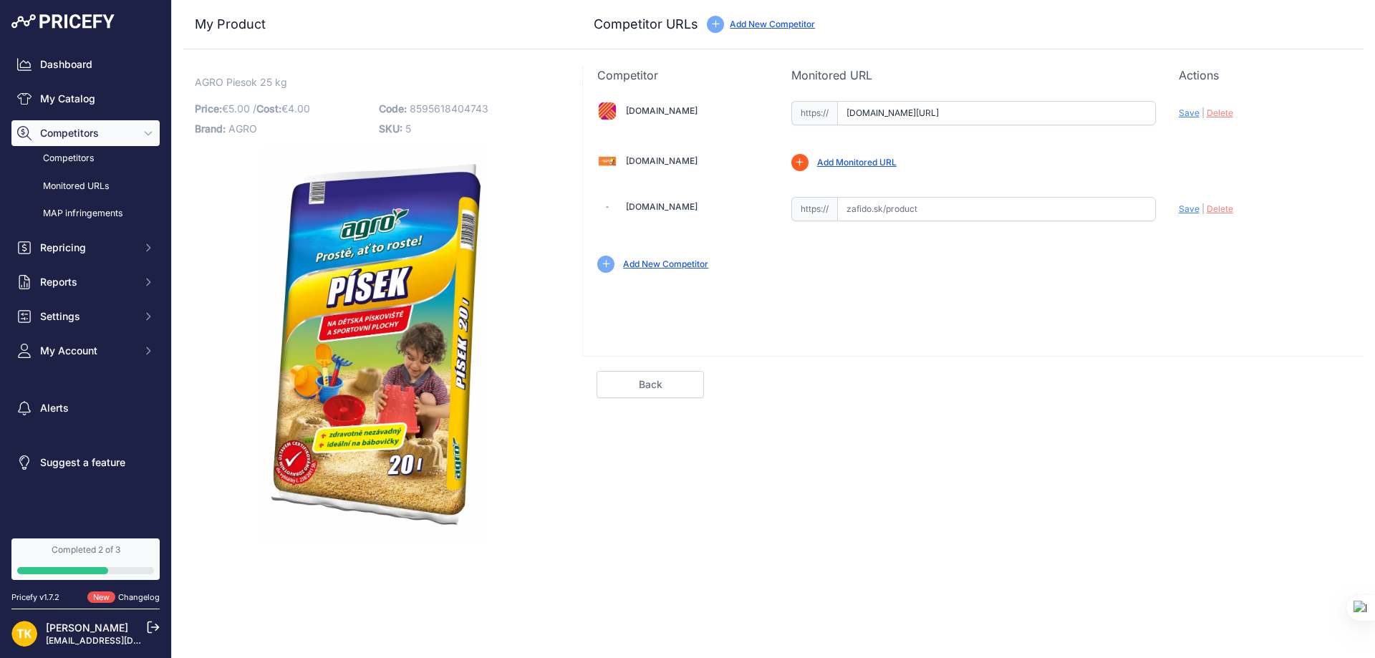
click at [923, 206] on input "text" at bounding box center [996, 209] width 319 height 24
click at [873, 160] on link "Add Monitored URL" at bounding box center [857, 162] width 80 height 11
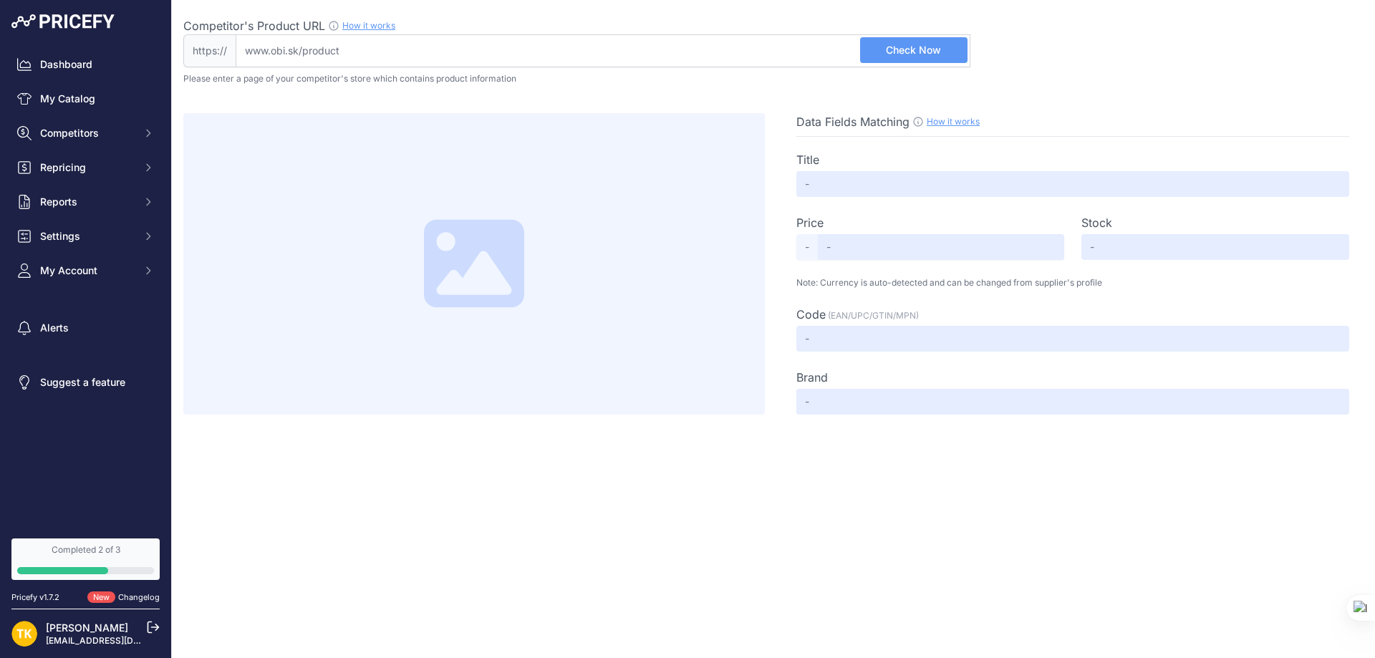
click at [617, 59] on input "Competitor's Product URL How it works In order to create your competitor's extr…" at bounding box center [603, 50] width 735 height 33
paste input "https://www.obi.sk/dekoracne-kamene-a-strky/agro-piesok-na-detske-pieskoviska-2…"
type input "www.obi.sk/dekoracne-kamene-a-strky/agro-piesok-na-detske-pieskoviska-25-kg/p/2…"
click at [913, 52] on span "Check Now" at bounding box center [913, 50] width 55 height 14
